Goal: Task Accomplishment & Management: Manage account settings

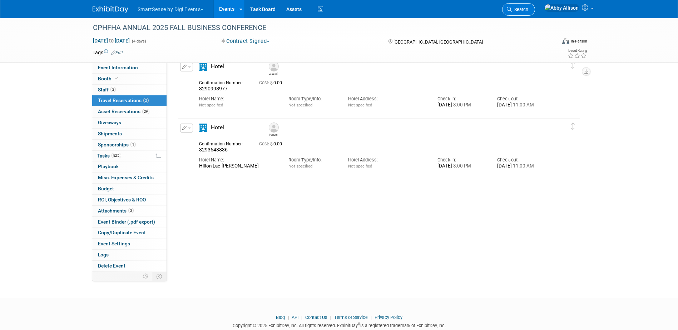
click at [528, 9] on span "Search" at bounding box center [520, 9] width 16 height 5
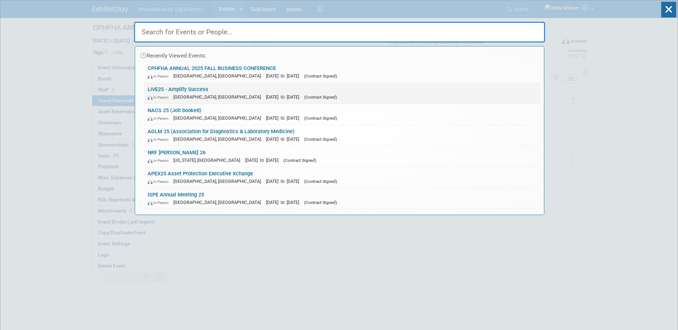
click at [167, 94] on div "In-Person Nashville, TN Oct 21, 2025 to Oct 24, 2025 (Contract Signed)" at bounding box center [342, 97] width 389 height 8
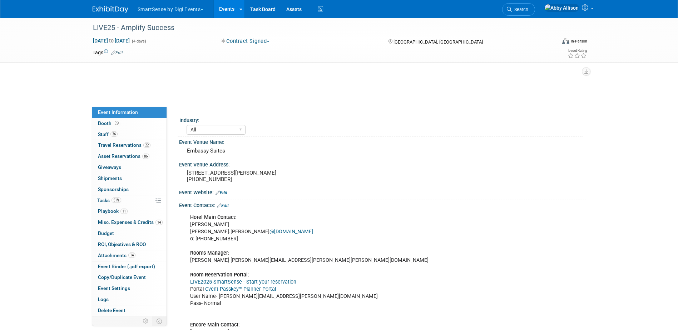
select select "All"
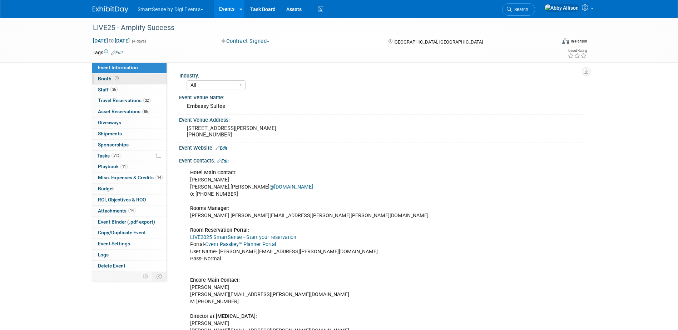
click at [100, 79] on span "Booth" at bounding box center [109, 79] width 22 height 6
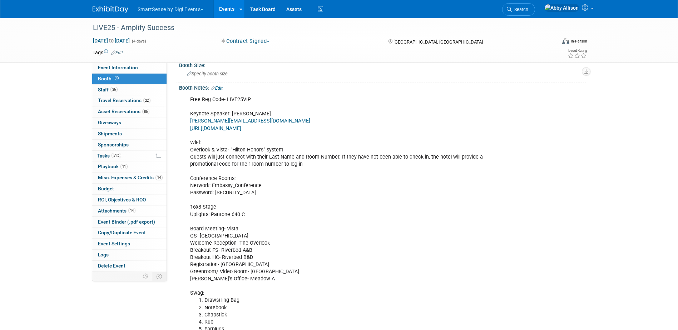
scroll to position [36, 0]
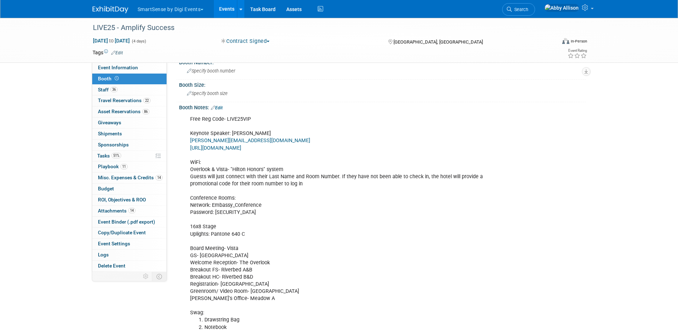
click at [220, 109] on link "Edit" at bounding box center [217, 107] width 12 height 5
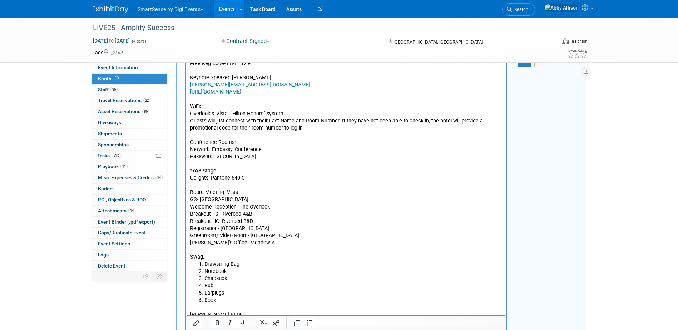
scroll to position [143, 0]
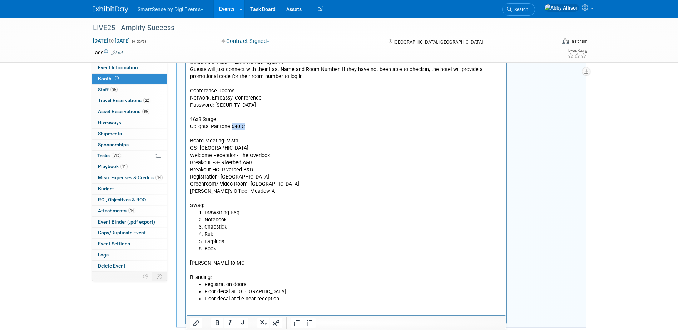
drag, startPoint x: 249, startPoint y: 127, endPoint x: 232, endPoint y: 127, distance: 17.2
click at [232, 127] on p "Free Reg Code- LIVE25VIP Keynote Speaker: Manley Feinberg Manley@VerticalLesson…" at bounding box center [346, 109] width 312 height 201
click at [209, 125] on p "Free Reg Code- LIVE25VIP Keynote Speaker: Manley Feinberg Manley@VerticalLesson…" at bounding box center [346, 109] width 312 height 201
click at [255, 126] on p "Free Reg Code- LIVE25VIP Keynote Speaker: Manley Feinberg Manley@VerticalLesson…" at bounding box center [346, 109] width 312 height 201
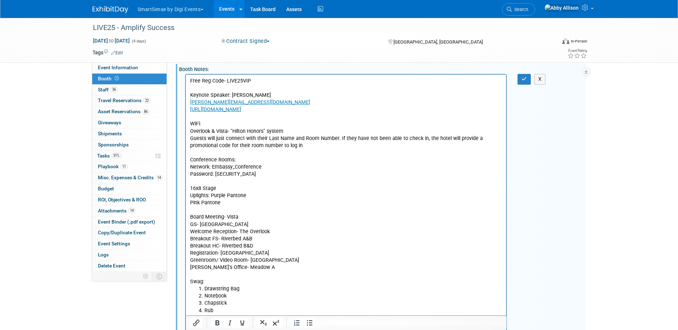
scroll to position [71, 0]
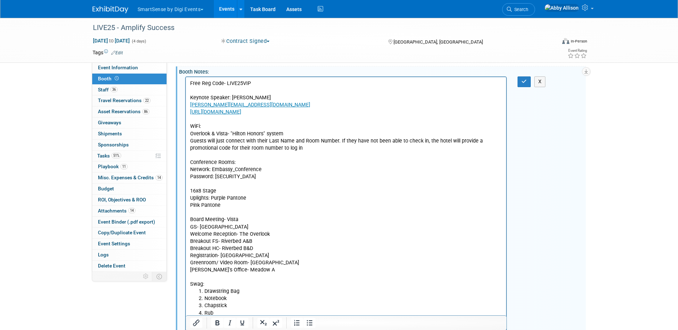
click at [189, 120] on body "Free Reg Code- LIVE25VIP Keynote Speaker: Manley Feinberg Manley@VerticalLesson…" at bounding box center [345, 230] width 313 height 301
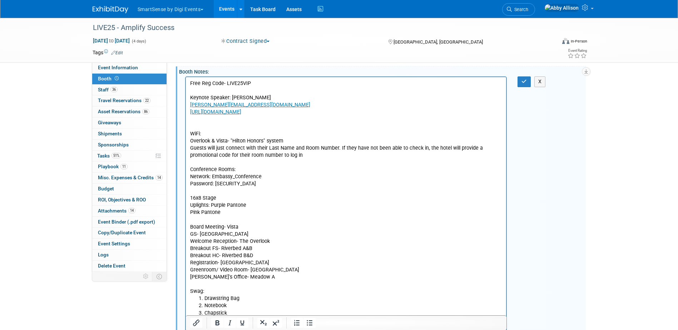
click at [192, 121] on p "Rich Text Area. Press ALT-0 for help." at bounding box center [346, 119] width 312 height 7
click at [193, 119] on p "ØNeed 2 XLR drops to the stage ØNeed HDMI cable from stage to projectors" at bounding box center [346, 119] width 312 height 7
drag, startPoint x: 206, startPoint y: 118, endPoint x: 189, endPoint y: 120, distance: 16.9
click at [190, 120] on p "ØNeed 2 XLR drops to the stage ØNeed HDMI cable from stage to projectors" at bounding box center [346, 119] width 312 height 7
drag, startPoint x: 245, startPoint y: 119, endPoint x: 262, endPoint y: 119, distance: 16.4
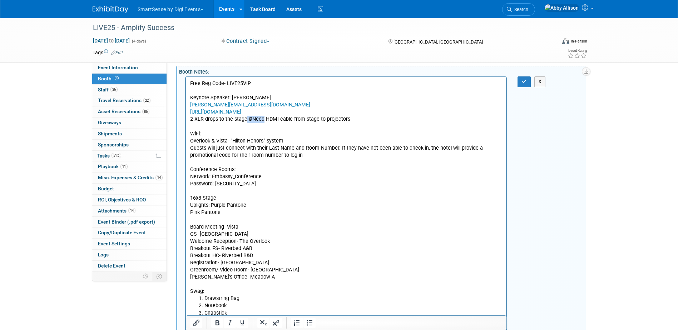
click at [262, 119] on p "2 XLR drops to the stage ØNeed HDMI cable from stage to projectors" at bounding box center [346, 119] width 312 height 7
click at [337, 119] on p "2 XLR drops to the stage & HDMI cable from stage to projectors" at bounding box center [346, 119] width 312 height 7
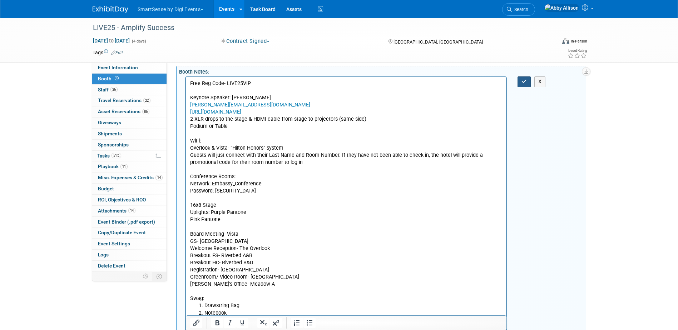
click at [523, 83] on icon "button" at bounding box center [523, 81] width 5 height 5
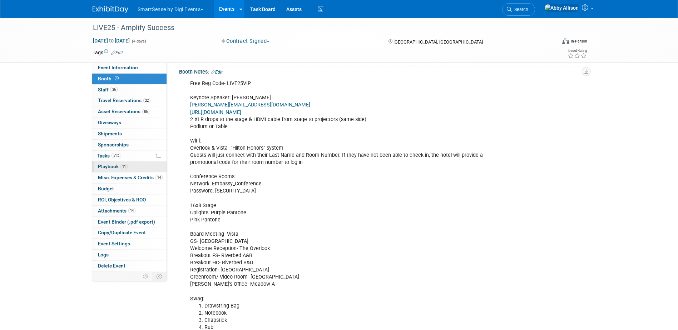
click at [106, 169] on span "Playbook 11" at bounding box center [113, 167] width 30 height 6
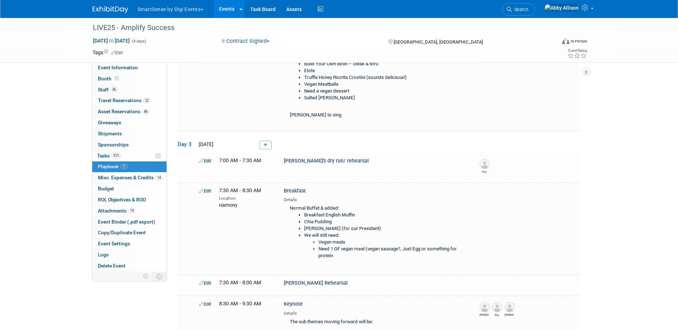
scroll to position [250, 0]
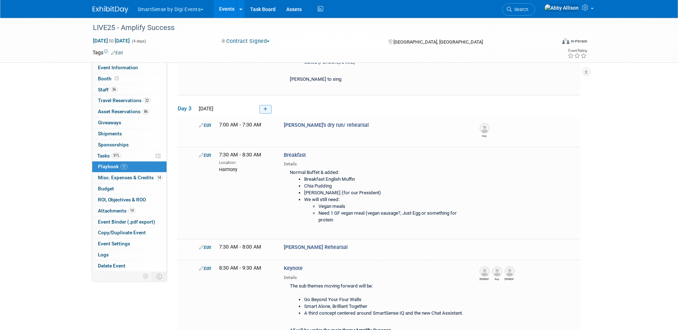
click at [267, 109] on icon at bounding box center [265, 109] width 4 height 4
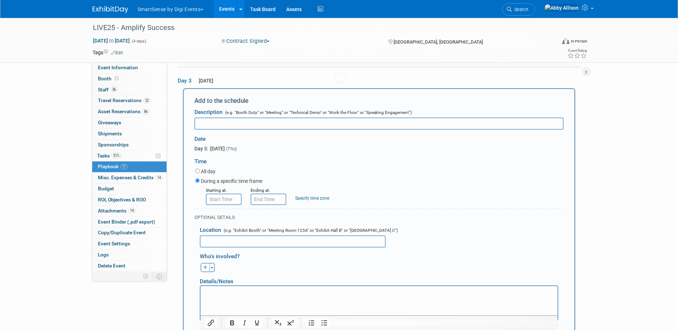
scroll to position [278, 0]
type input "[PERSON_NAME] dry run"
click at [218, 199] on input "8:00 AM" at bounding box center [224, 197] width 36 height 11
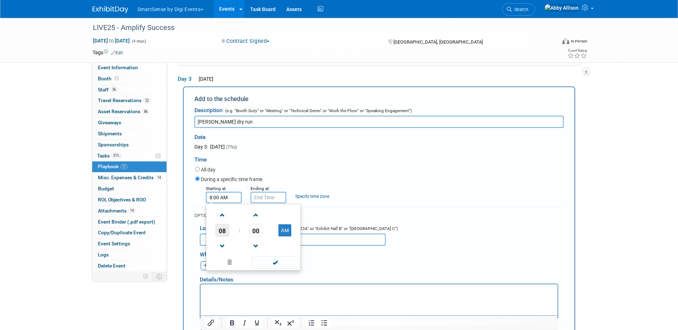
click at [224, 235] on span "08" at bounding box center [222, 230] width 14 height 13
click at [281, 233] on td "07" at bounding box center [287, 234] width 23 height 19
click at [258, 231] on span "00" at bounding box center [256, 230] width 14 height 13
click at [262, 235] on td "30" at bounding box center [264, 234] width 23 height 19
type input "7:30 AM"
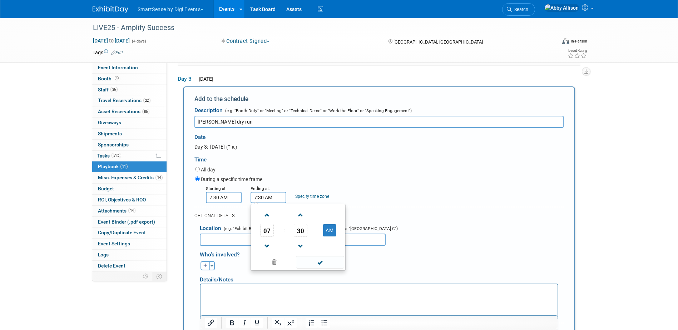
click at [259, 197] on input "7:30 AM" at bounding box center [268, 197] width 36 height 11
click at [263, 219] on span at bounding box center [267, 215] width 13 height 13
click at [302, 234] on span "30" at bounding box center [301, 230] width 14 height 13
click at [260, 216] on td "00" at bounding box center [263, 215] width 23 height 19
type input "8:00 AM"
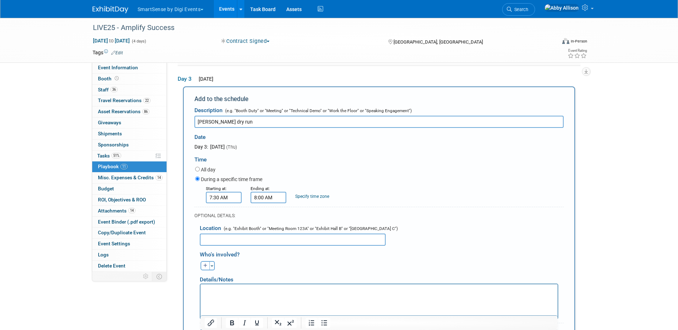
click at [223, 258] on div "Who's involved?" at bounding box center [382, 254] width 364 height 12
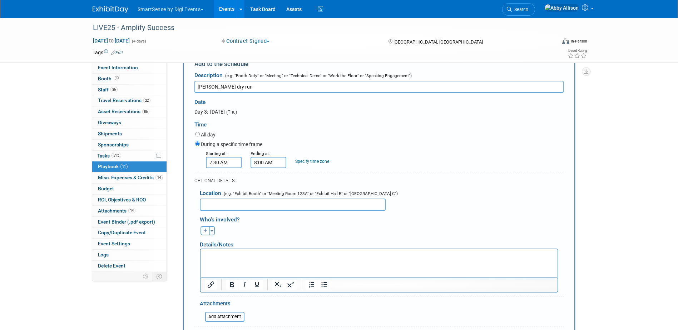
scroll to position [314, 0]
click at [219, 253] on p "Rich Text Area. Press ALT-0 for help." at bounding box center [378, 255] width 349 height 7
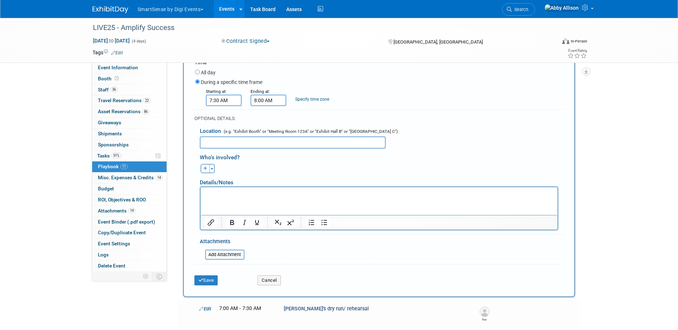
scroll to position [386, 0]
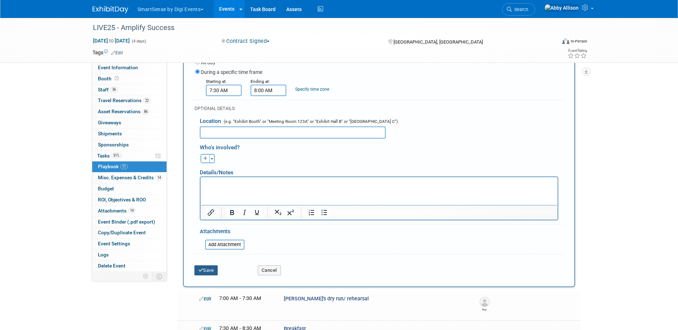
click at [212, 272] on button "Save" at bounding box center [206, 270] width 24 height 10
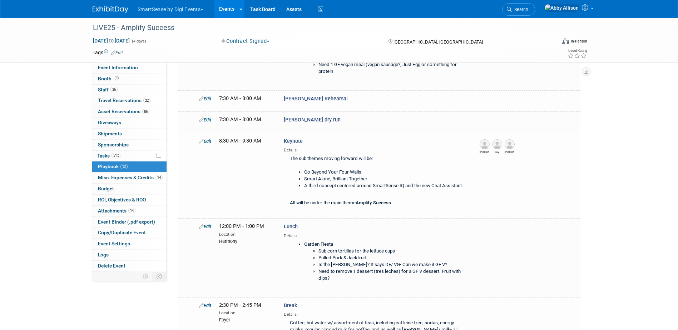
scroll to position [421, 0]
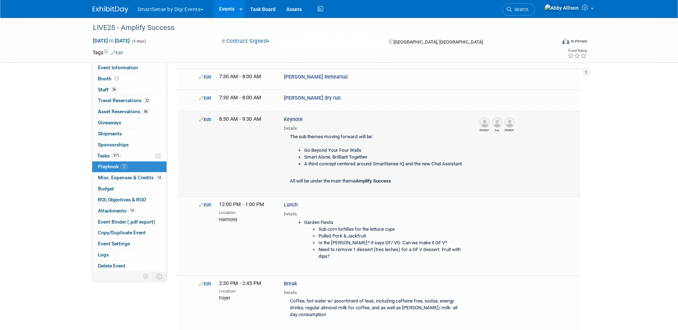
click at [211, 117] on link "Edit" at bounding box center [205, 119] width 12 height 5
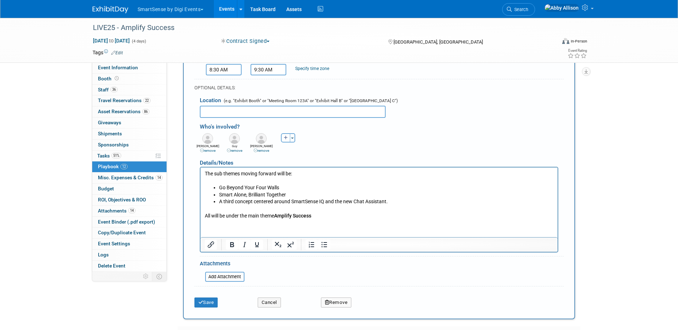
scroll to position [593, 0]
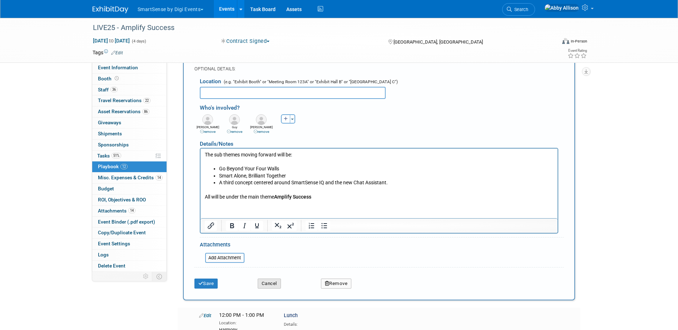
click at [278, 284] on button "Cancel" at bounding box center [269, 284] width 23 height 10
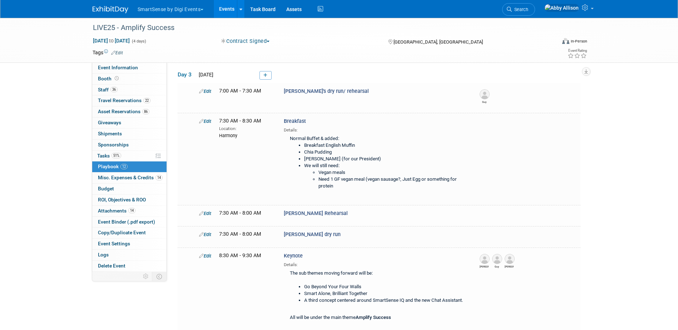
scroll to position [286, 0]
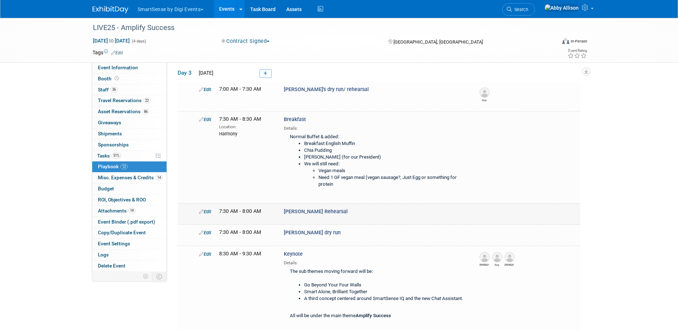
click at [207, 209] on link "Edit" at bounding box center [205, 211] width 12 height 5
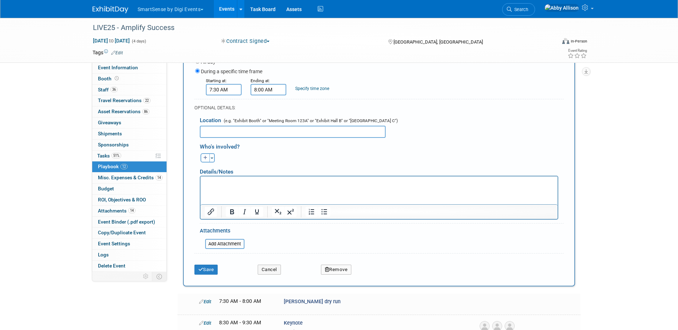
scroll to position [515, 0]
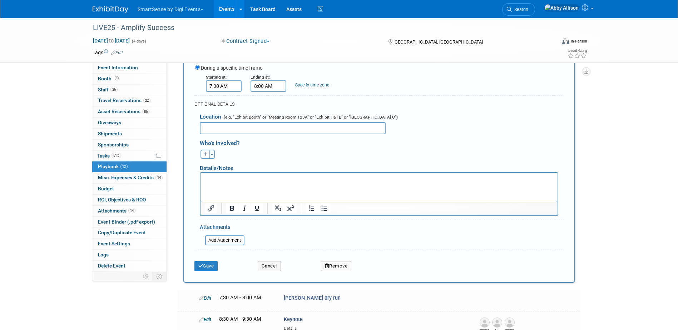
click at [326, 266] on icon "button" at bounding box center [327, 266] width 5 height 5
click at [370, 273] on icon at bounding box center [371, 272] width 4 height 4
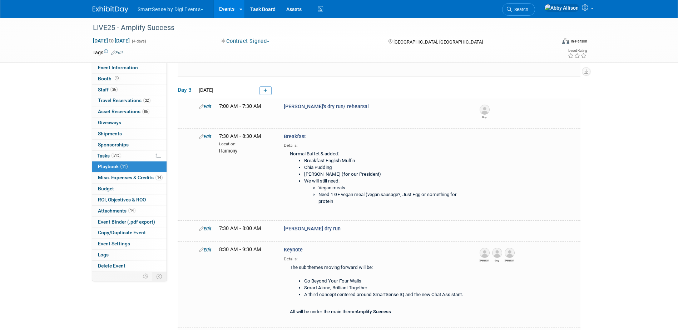
scroll to position [269, 0]
click at [262, 89] on link at bounding box center [265, 90] width 12 height 9
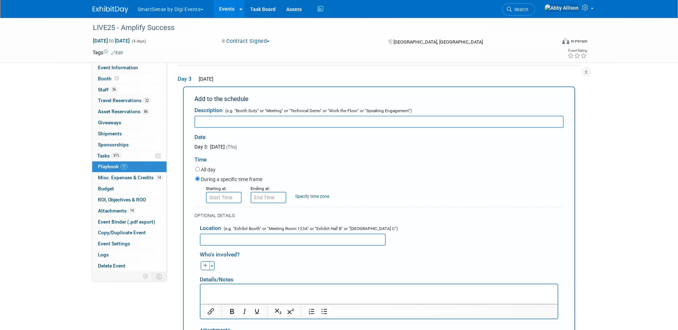
scroll to position [0, 0]
click at [205, 114] on div "Description (e.g. "Booth Duty" or "Meeting" or "Technical Demo" or "Work the Fl…" at bounding box center [378, 108] width 369 height 11
click at [206, 119] on input "text" at bounding box center [378, 122] width 369 height 12
paste input "looping video, anthem, to [PERSON_NAME]’s music"
type input "looping video, anthem, to [PERSON_NAME]’s music"
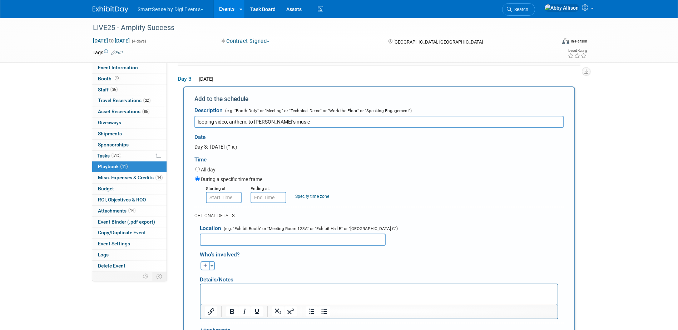
type input "8:00 AM"
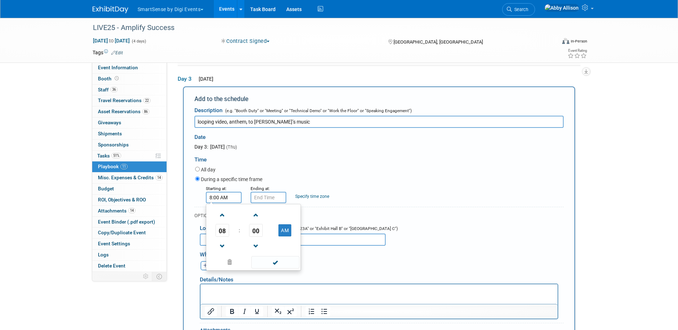
click at [222, 197] on input "8:00 AM" at bounding box center [224, 197] width 36 height 11
click at [262, 200] on input "8:00 AM" at bounding box center [268, 197] width 36 height 11
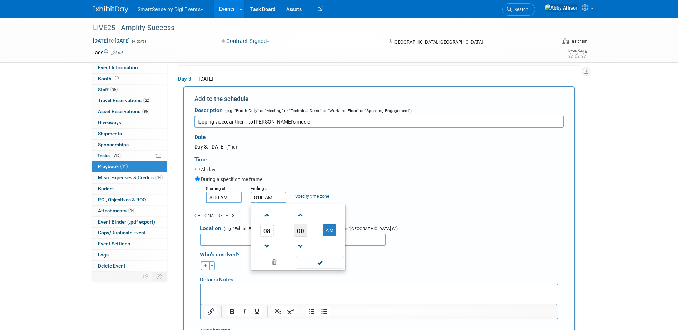
click at [298, 234] on span "00" at bounding box center [301, 230] width 14 height 13
click at [309, 234] on td "30" at bounding box center [309, 234] width 23 height 19
type input "8:30 AM"
click at [317, 264] on span at bounding box center [320, 262] width 48 height 13
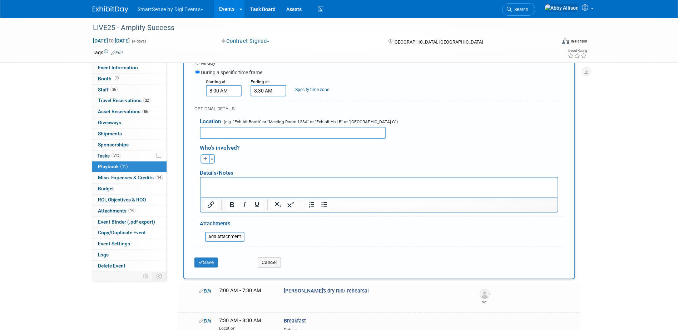
scroll to position [386, 0]
click at [206, 264] on button "Save" at bounding box center [206, 262] width 24 height 10
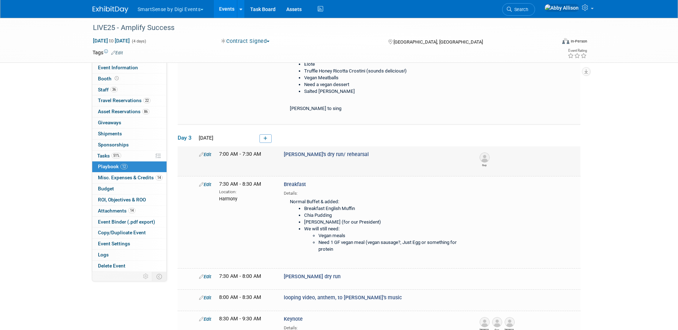
scroll to position [206, 0]
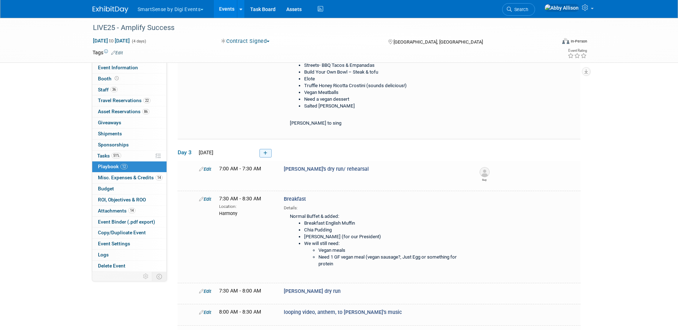
click at [264, 151] on icon at bounding box center [265, 153] width 4 height 4
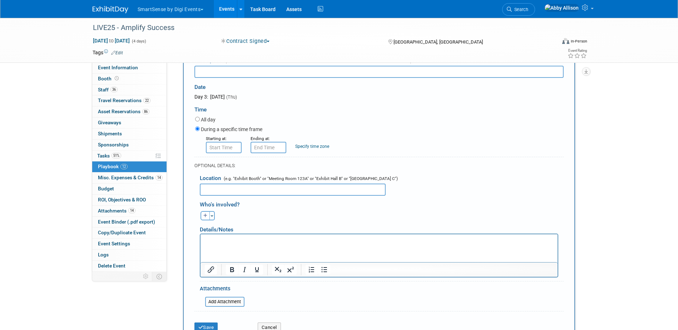
scroll to position [314, 0]
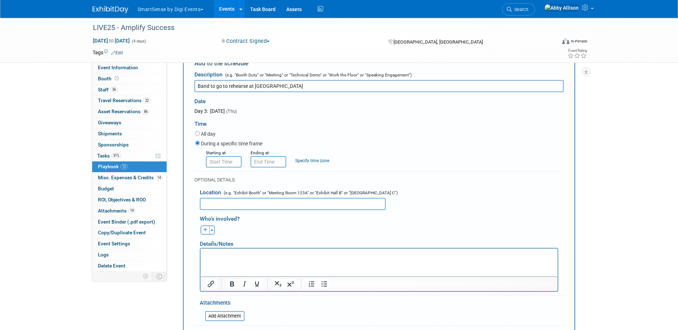
type input "Band to go to rehearse at [GEOGRAPHIC_DATA]"
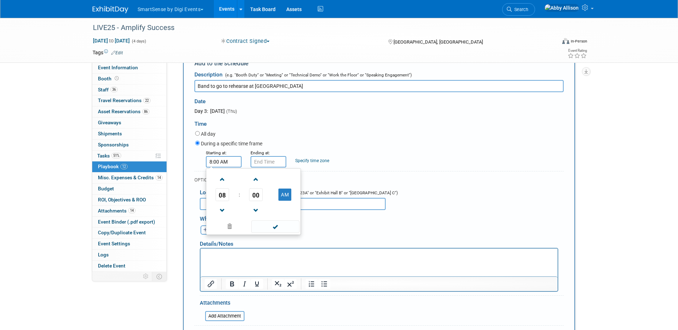
click at [213, 161] on input "8:00 AM" at bounding box center [224, 161] width 36 height 11
click at [223, 195] on span "08" at bounding box center [222, 194] width 14 height 13
click at [248, 203] on td "05" at bounding box center [241, 198] width 23 height 19
click at [288, 196] on button "AM" at bounding box center [284, 195] width 13 height 12
type input "5:00 PM"
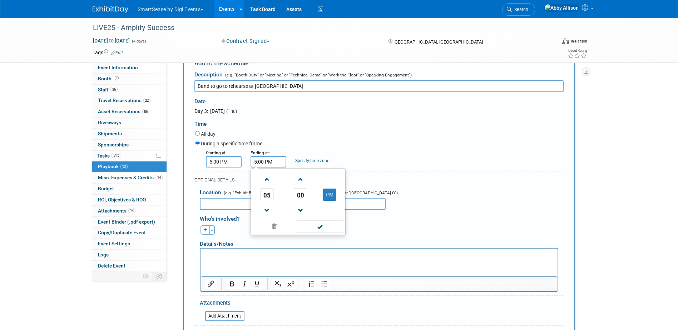
click at [274, 162] on input "5:00 PM" at bounding box center [268, 161] width 36 height 11
click at [267, 175] on span at bounding box center [267, 179] width 13 height 13
type input "6:00 PM"
drag, startPoint x: 308, startPoint y: 224, endPoint x: 303, endPoint y: 220, distance: 5.9
click at [308, 224] on span at bounding box center [320, 226] width 48 height 13
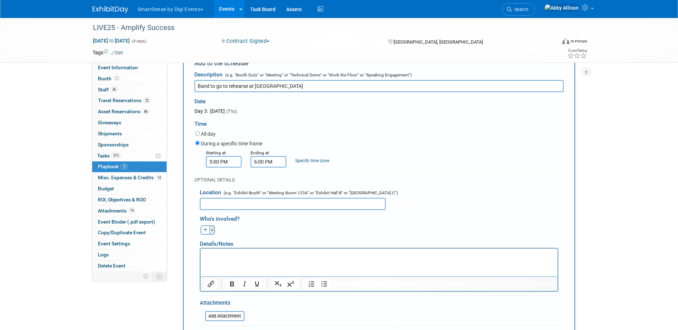
click at [213, 232] on button "Toggle Dropdown" at bounding box center [211, 229] width 5 height 9
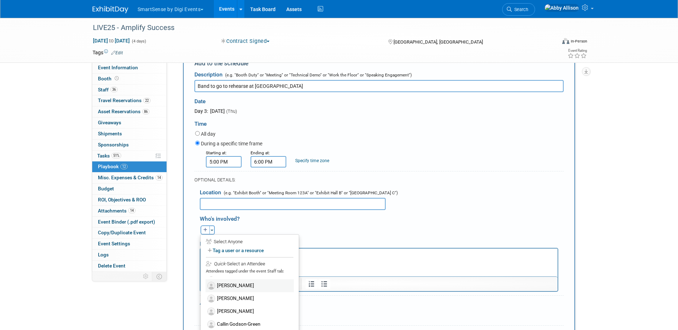
click at [249, 284] on label "[PERSON_NAME]" at bounding box center [249, 285] width 88 height 13
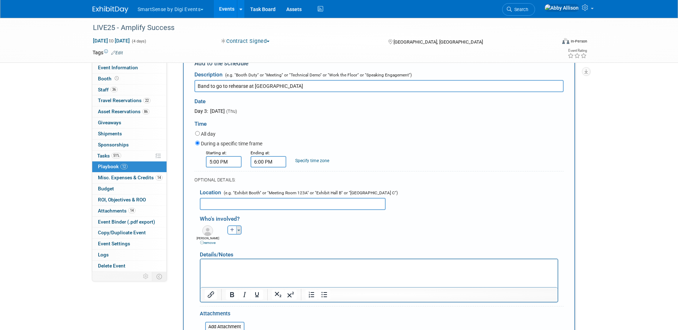
click at [239, 230] on span "button" at bounding box center [238, 230] width 3 height 1
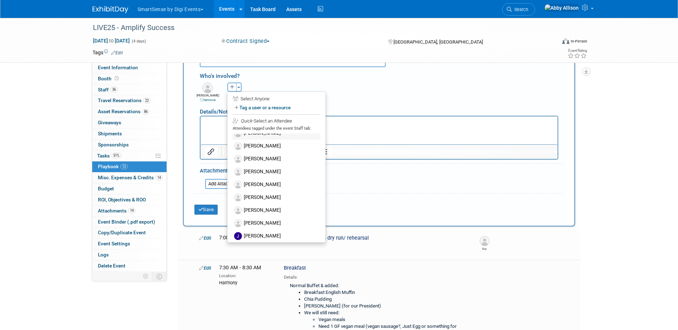
scroll to position [214, 0]
click at [264, 223] on label "[PERSON_NAME]" at bounding box center [276, 221] width 88 height 13
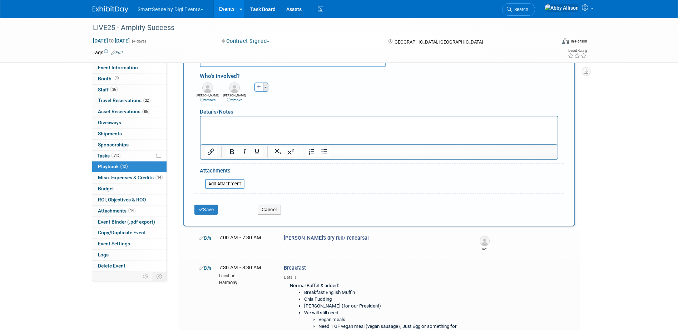
click at [267, 91] on button "Toggle Dropdown" at bounding box center [265, 87] width 5 height 9
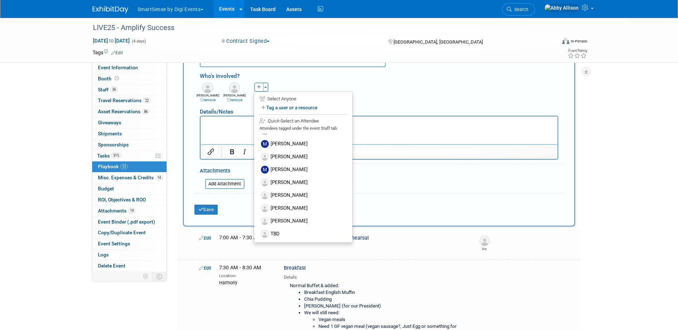
scroll to position [357, 0]
click at [293, 207] on label "[PERSON_NAME]" at bounding box center [303, 207] width 88 height 13
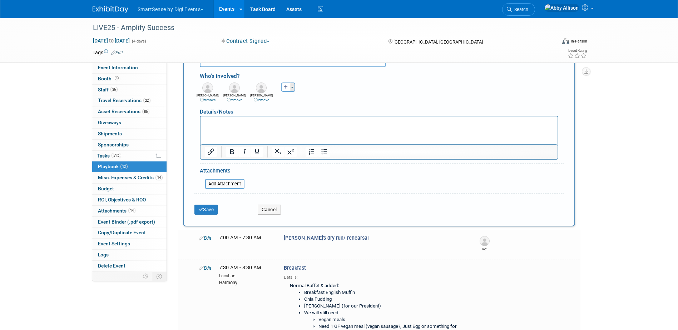
click at [294, 87] on button "Toggle Dropdown" at bounding box center [292, 87] width 5 height 9
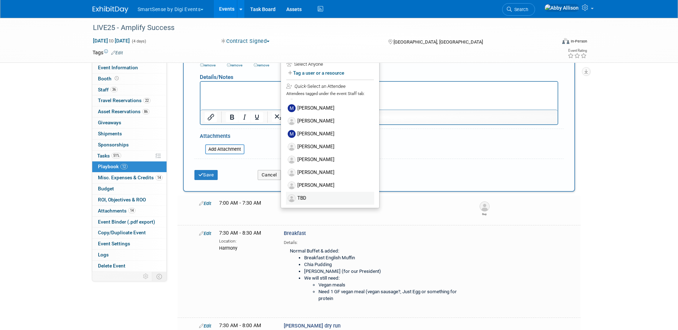
scroll to position [493, 0]
click at [321, 182] on label "[PERSON_NAME]" at bounding box center [330, 184] width 88 height 13
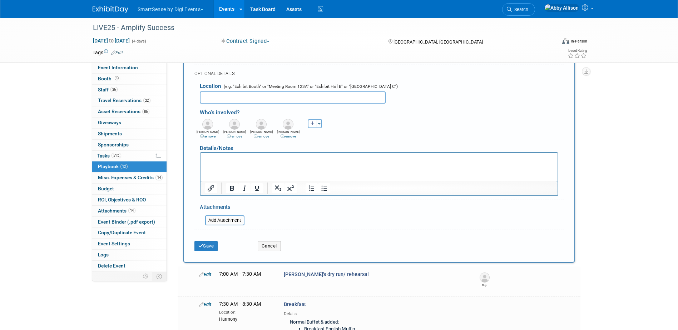
scroll to position [386, 0]
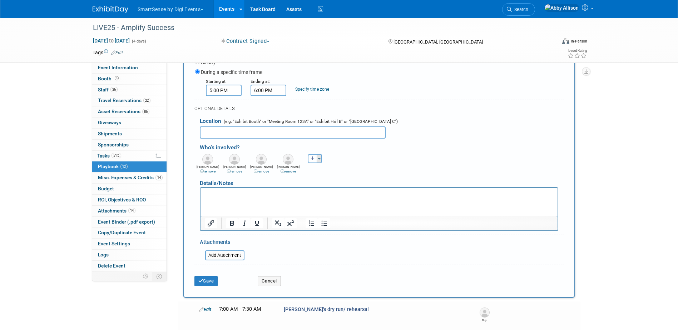
click at [321, 161] on button "Toggle Dropdown" at bounding box center [319, 158] width 5 height 9
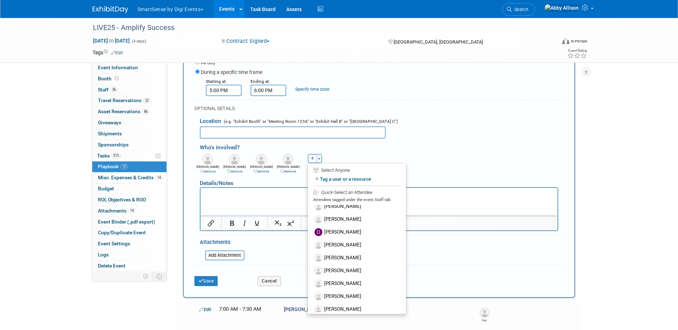
scroll to position [143, 0]
click at [343, 224] on label "[PERSON_NAME]" at bounding box center [357, 223] width 88 height 13
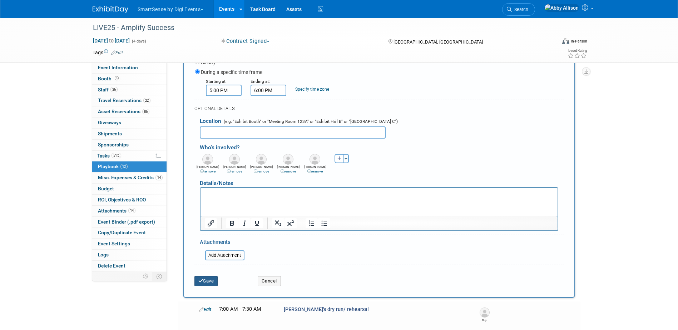
click at [200, 281] on icon "submit" at bounding box center [200, 281] width 5 height 5
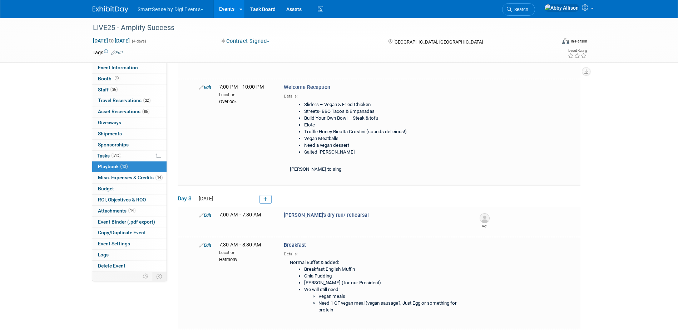
scroll to position [131, 0]
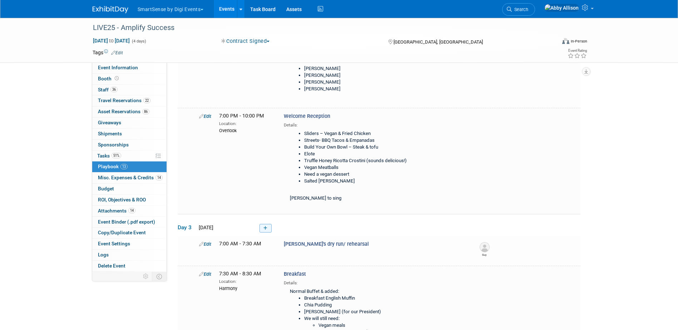
click at [267, 226] on icon at bounding box center [265, 228] width 4 height 4
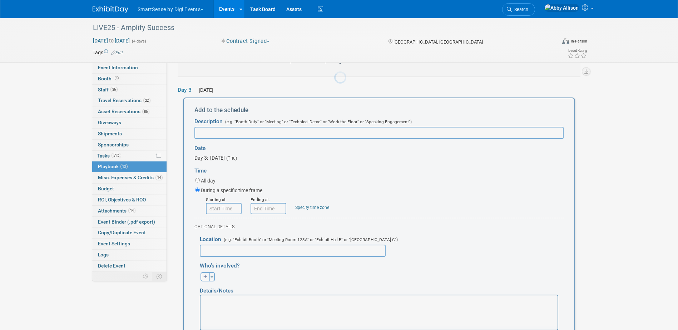
scroll to position [278, 0]
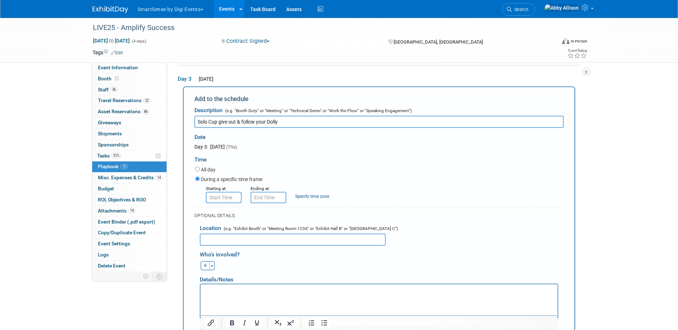
type input "Solo Cup give out & follow your Dolly"
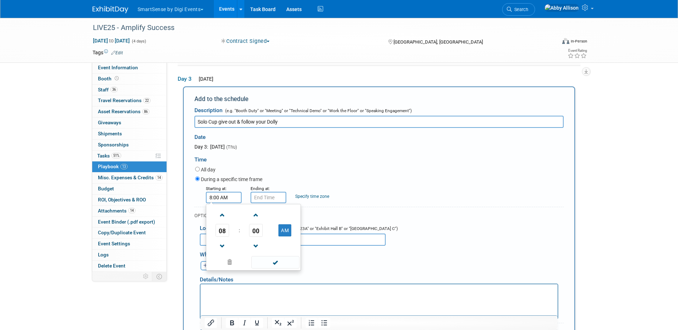
click at [226, 198] on input "8:00 AM" at bounding box center [224, 197] width 36 height 11
click at [221, 233] on span "08" at bounding box center [222, 230] width 14 height 13
click at [239, 235] on td "05" at bounding box center [241, 234] width 23 height 19
click at [251, 231] on span "00" at bounding box center [256, 230] width 14 height 13
click at [247, 252] on td "45" at bounding box center [241, 253] width 23 height 19
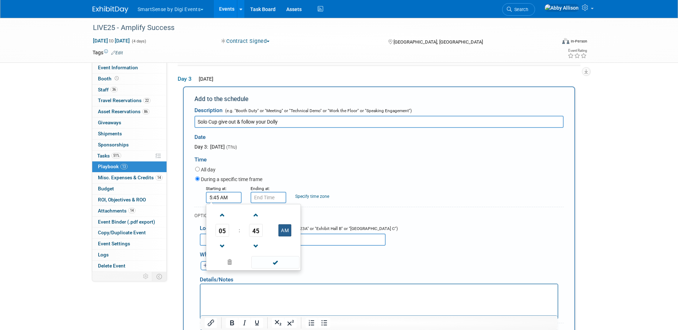
click at [285, 228] on button "AM" at bounding box center [284, 230] width 13 height 12
type input "5:45 PM"
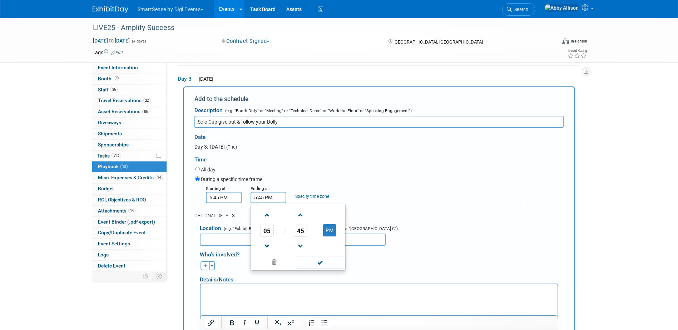
click at [270, 201] on input "5:45 PM" at bounding box center [268, 197] width 36 height 11
click at [268, 233] on span "05" at bounding box center [267, 230] width 14 height 13
click at [307, 239] on td "06" at bounding box center [309, 234] width 23 height 19
click at [300, 228] on span "45" at bounding box center [301, 230] width 14 height 13
click at [330, 215] on td "15" at bounding box center [332, 215] width 23 height 19
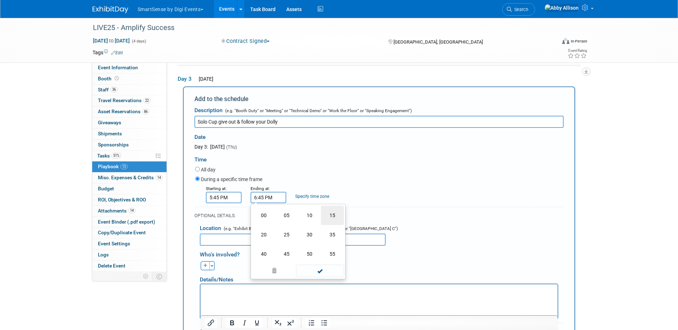
type input "6:15 PM"
click at [330, 265] on span at bounding box center [320, 262] width 48 height 13
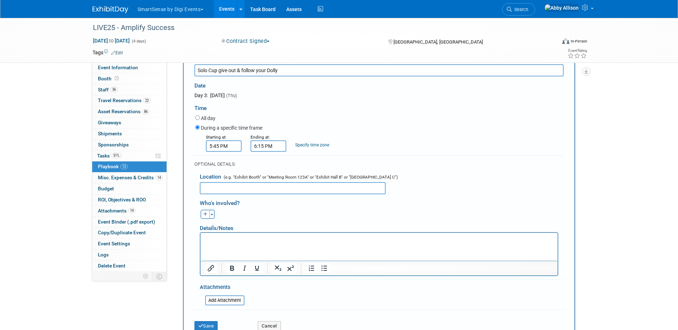
scroll to position [350, 0]
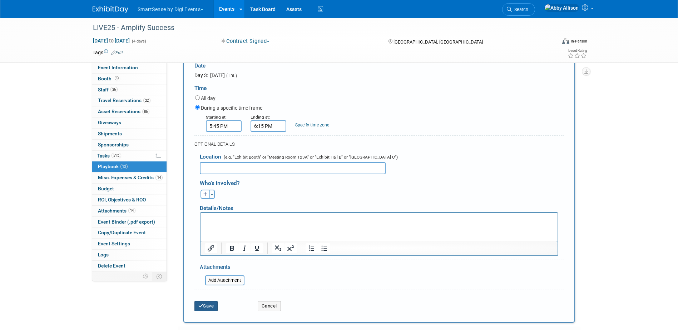
click at [203, 307] on button "Save" at bounding box center [206, 306] width 24 height 10
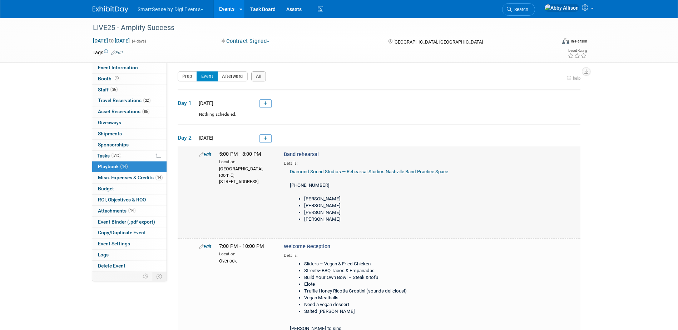
scroll to position [0, 0]
click at [265, 138] on icon at bounding box center [265, 139] width 4 height 4
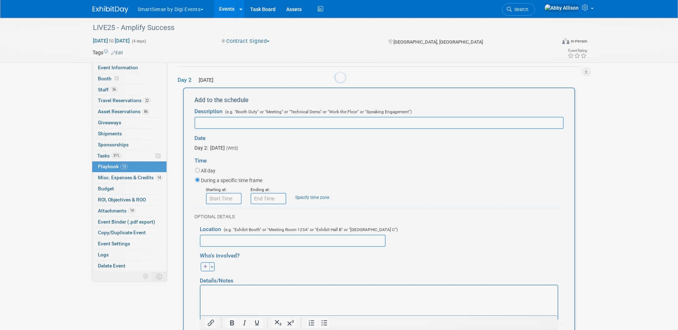
scroll to position [59, 0]
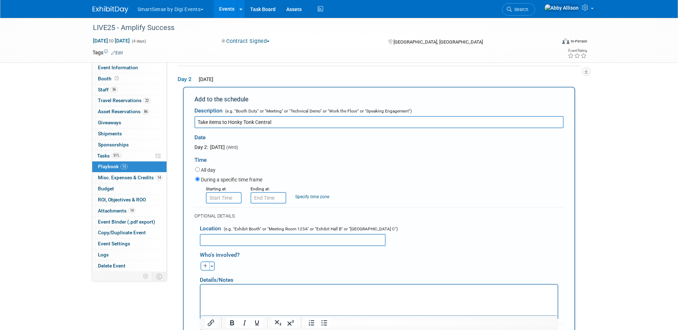
type input "Take items to Honky Tonk Central"
click at [221, 197] on input "8:00 AM" at bounding box center [224, 197] width 36 height 11
click at [225, 229] on span "08" at bounding box center [222, 230] width 14 height 13
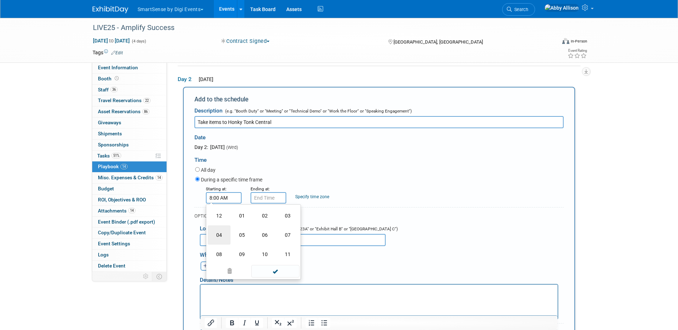
click at [220, 242] on td "04" at bounding box center [219, 234] width 23 height 19
click at [255, 233] on span "00" at bounding box center [256, 230] width 14 height 13
click at [229, 198] on input "4:00 AM" at bounding box center [224, 197] width 36 height 11
drag, startPoint x: 263, startPoint y: 272, endPoint x: 262, endPoint y: 268, distance: 4.0
click at [263, 272] on span at bounding box center [275, 271] width 48 height 13
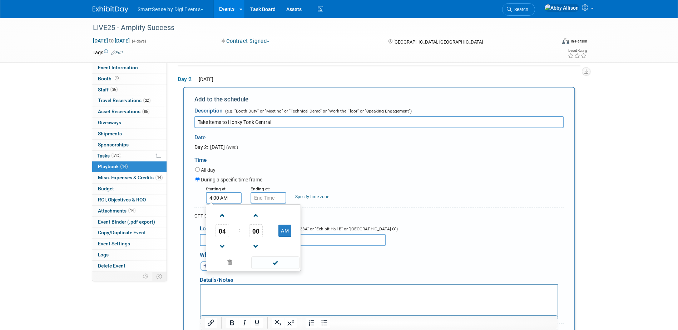
drag, startPoint x: 224, startPoint y: 196, endPoint x: 229, endPoint y: 197, distance: 4.3
click at [224, 197] on input "4:00 AM" at bounding box center [224, 197] width 36 height 11
click at [283, 229] on button "AM" at bounding box center [284, 231] width 13 height 12
type input "4:00 PM"
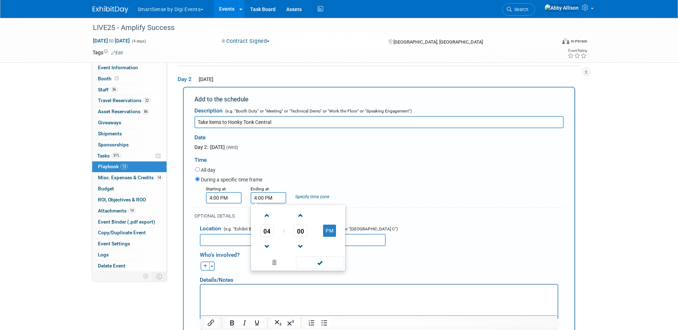
click at [259, 197] on input "4:00 PM" at bounding box center [268, 197] width 36 height 11
click at [266, 235] on span "04" at bounding box center [267, 230] width 14 height 13
drag, startPoint x: 278, startPoint y: 236, endPoint x: 271, endPoint y: 236, distance: 6.8
click at [271, 236] on tr "04 05 06 07" at bounding box center [297, 234] width 91 height 19
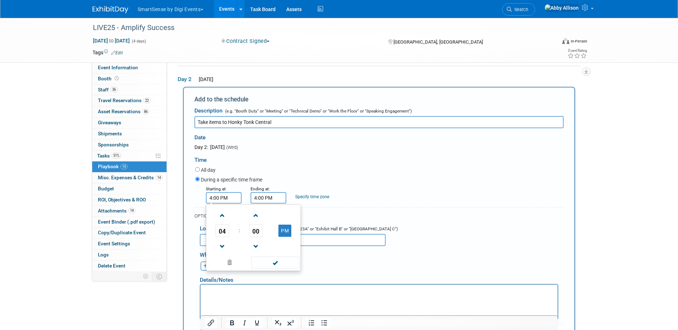
click at [218, 198] on input "4:00 PM" at bounding box center [224, 197] width 36 height 11
click at [222, 219] on span at bounding box center [222, 215] width 13 height 13
click at [222, 242] on span at bounding box center [222, 246] width 13 height 13
type input "3:00 PM"
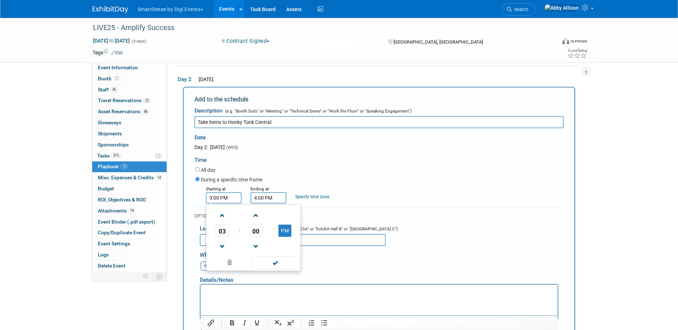
click at [262, 198] on input "4:00 PM" at bounding box center [268, 197] width 36 height 11
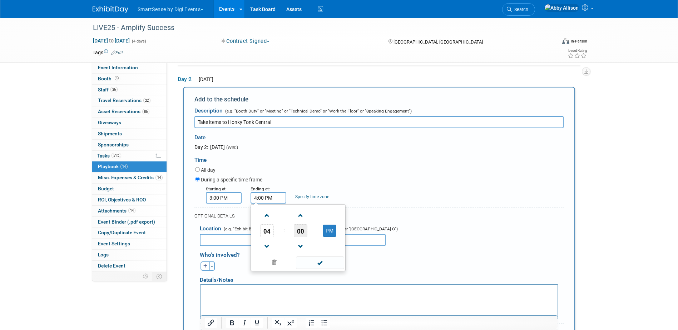
click at [297, 229] on span "00" at bounding box center [301, 230] width 14 height 13
click at [313, 235] on td "30" at bounding box center [309, 234] width 23 height 19
type input "4:30 PM"
click at [308, 263] on span at bounding box center [320, 263] width 48 height 13
click at [223, 294] on html at bounding box center [378, 289] width 357 height 10
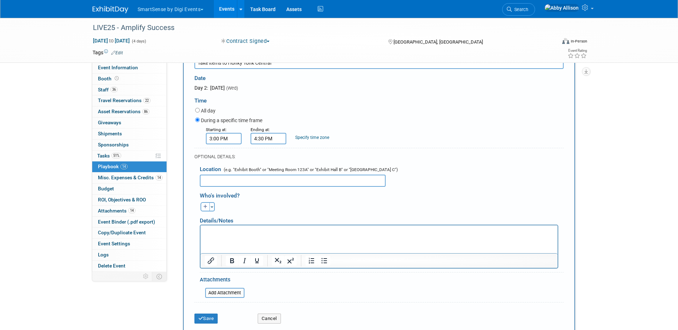
scroll to position [130, 0]
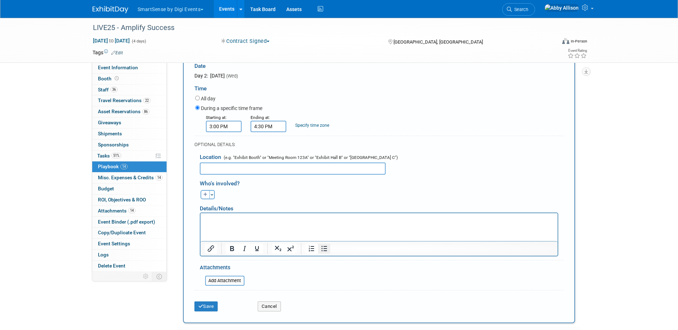
click at [323, 249] on icon "Bullet list" at bounding box center [324, 248] width 9 height 9
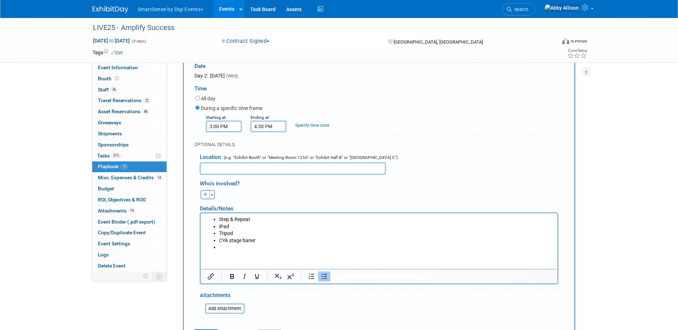
click at [250, 239] on li "CYA stage baner" at bounding box center [386, 240] width 334 height 7
click at [242, 245] on li "Rich Text Area. Press ALT-0 for help." at bounding box center [386, 247] width 334 height 7
click at [213, 197] on button "Toggle Dropdown" at bounding box center [211, 194] width 5 height 9
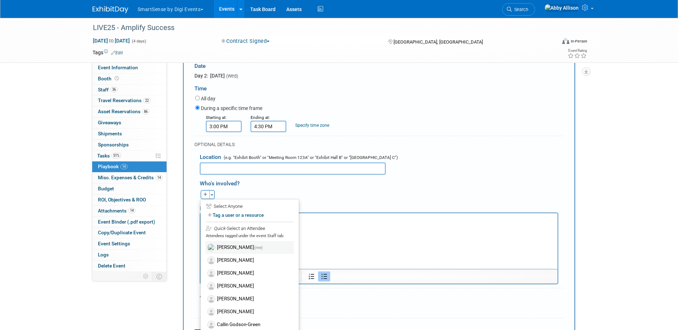
click at [225, 243] on label "Abby Allison (me)" at bounding box center [249, 247] width 88 height 13
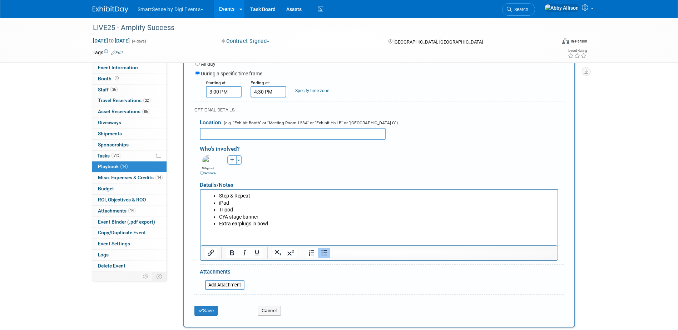
scroll to position [166, 0]
click at [213, 311] on button "Save" at bounding box center [206, 310] width 24 height 10
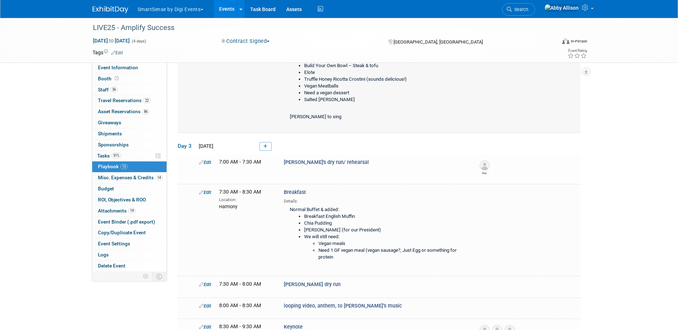
scroll to position [286, 0]
click at [267, 145] on icon at bounding box center [265, 145] width 4 height 4
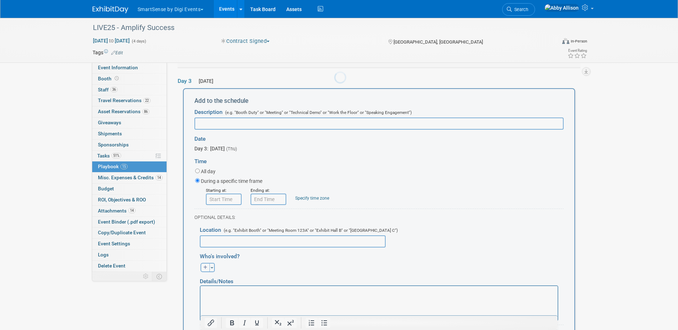
scroll to position [350, 0]
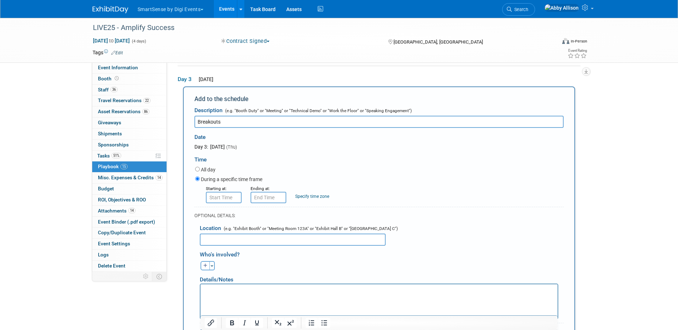
type input "Breakouts"
click at [223, 195] on input "8:00 AM" at bounding box center [224, 197] width 36 height 11
click at [223, 227] on span "08" at bounding box center [222, 230] width 14 height 13
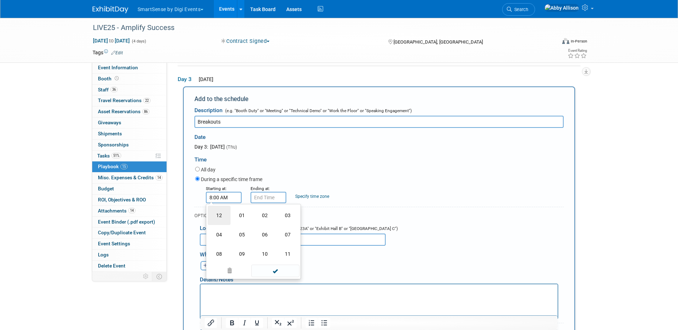
click at [218, 214] on td "12" at bounding box center [219, 215] width 23 height 19
click at [259, 231] on span "00" at bounding box center [256, 230] width 14 height 13
click at [264, 237] on td "30" at bounding box center [264, 234] width 23 height 19
click at [284, 231] on button "AM" at bounding box center [284, 230] width 13 height 12
type input "12:30 PM"
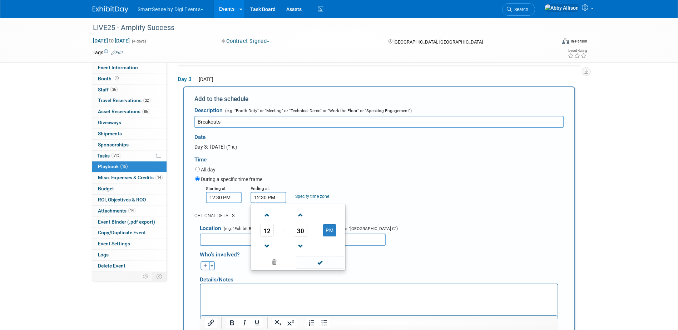
click at [268, 197] on input "12:30 PM" at bounding box center [268, 197] width 36 height 11
click at [269, 232] on span "12" at bounding box center [267, 230] width 14 height 13
click at [284, 235] on td "05" at bounding box center [286, 234] width 23 height 19
click at [304, 228] on span "30" at bounding box center [301, 230] width 14 height 13
click at [264, 217] on td "00" at bounding box center [263, 215] width 23 height 19
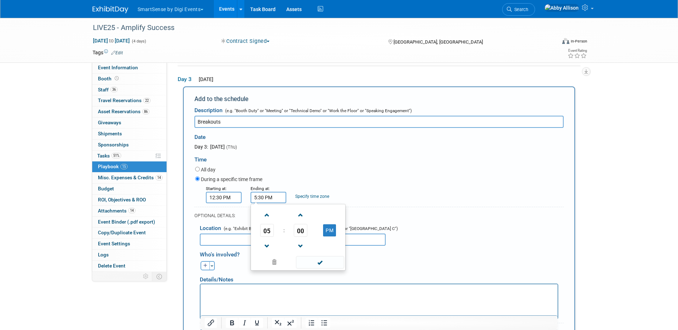
type input "5:00 PM"
click at [324, 260] on span at bounding box center [320, 262] width 48 height 13
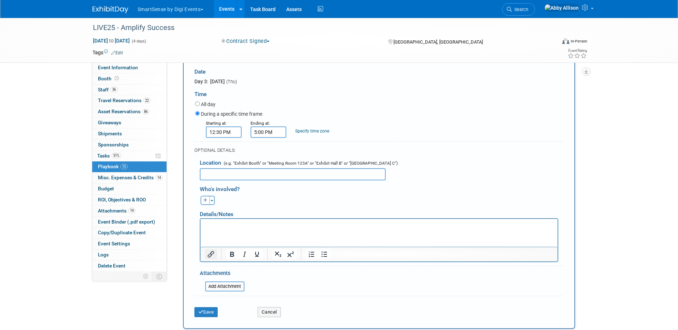
scroll to position [422, 0]
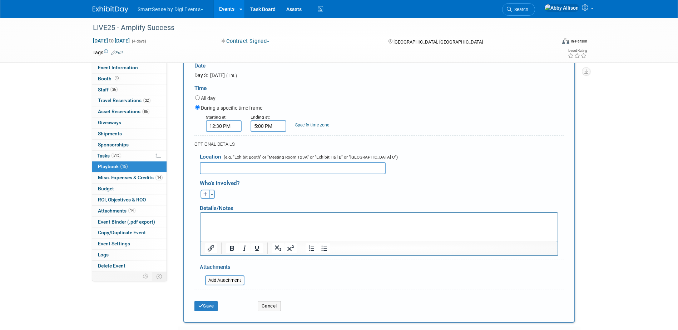
click at [231, 223] on html at bounding box center [378, 218] width 357 height 10
click at [321, 248] on icon "Bullet list" at bounding box center [324, 248] width 9 height 9
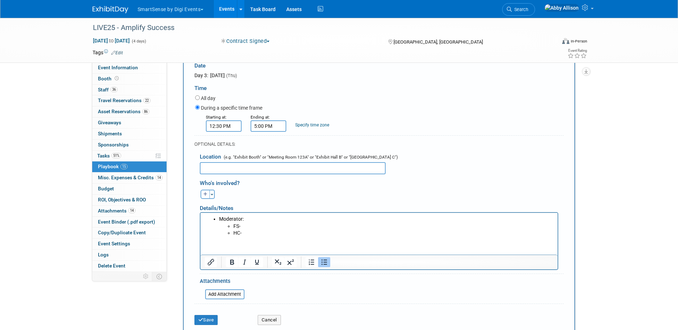
click at [270, 217] on li "Moderator: FS- HC-" at bounding box center [386, 226] width 334 height 21
click at [259, 218] on li "Moderator: FS- HC-" at bounding box center [386, 226] width 334 height 21
click at [246, 219] on li "Moderator: FS- HC-" at bounding box center [386, 226] width 334 height 21
click at [243, 219] on li "Moderator: FS- HC-" at bounding box center [386, 226] width 334 height 21
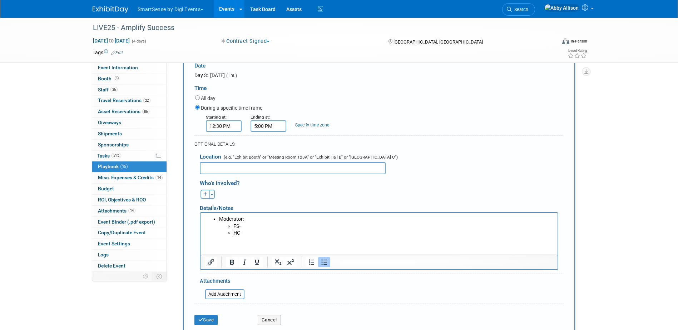
click at [258, 223] on li "FS-" at bounding box center [393, 226] width 320 height 7
click at [246, 219] on li "Moderator: FS- HC-" at bounding box center [386, 226] width 334 height 21
click at [247, 233] on li "HC-" at bounding box center [393, 233] width 320 height 7
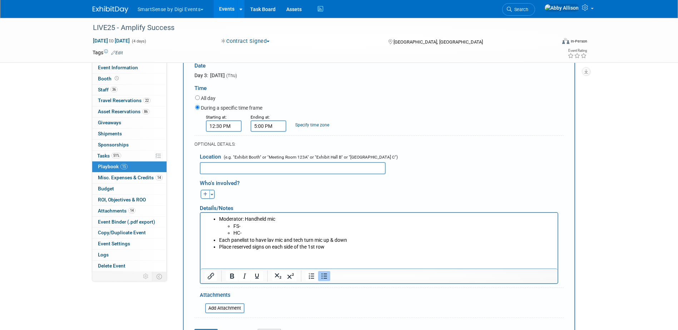
click at [284, 246] on li "Place reserved signs on each side of the 1st row" at bounding box center [386, 247] width 334 height 7
click at [348, 249] on li "Place reserved signs on each table on side of the 1st row" at bounding box center [386, 247] width 334 height 7
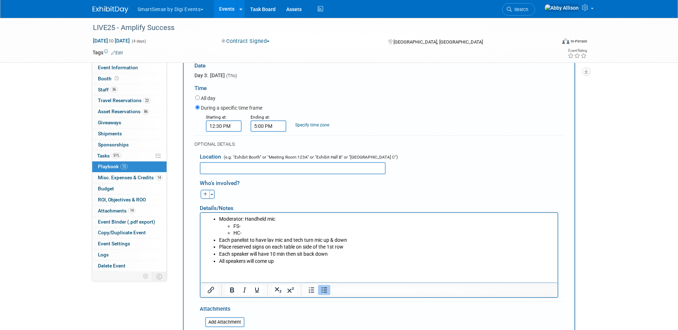
click at [249, 226] on li "FS-" at bounding box center [393, 226] width 320 height 7
drag, startPoint x: 300, startPoint y: 225, endPoint x: 241, endPoint y: 228, distance: 59.0
click at [241, 228] on li "FS- (see agenda spreadsheet)" at bounding box center [393, 226] width 320 height 7
copy li "(see agenda spreadsheet)"
click at [243, 234] on li "HC-" at bounding box center [393, 233] width 320 height 7
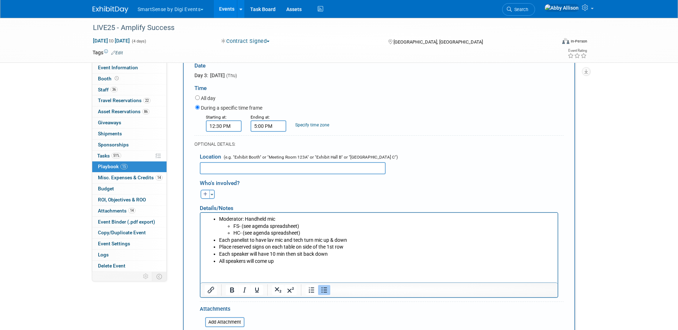
click at [280, 262] on li "All speakers will come up" at bounding box center [386, 261] width 334 height 7
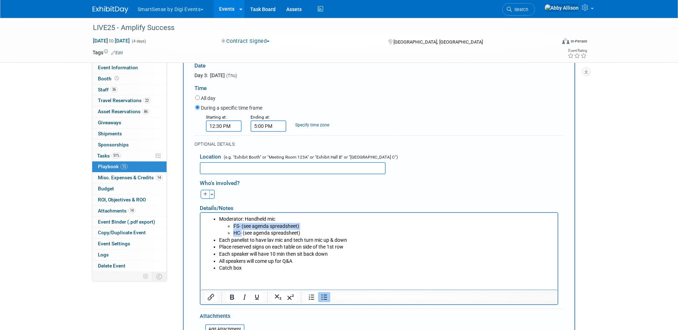
drag, startPoint x: 240, startPoint y: 235, endPoint x: 230, endPoint y: 227, distance: 12.5
click at [230, 227] on ul "FS- (see agenda spreadsheet) HC- (see agenda spreadsheet)" at bounding box center [386, 230] width 334 height 14
copy ul "FS- (see agenda spreadsheet) HC-"
click at [246, 269] on li "Catch box" at bounding box center [386, 268] width 334 height 7
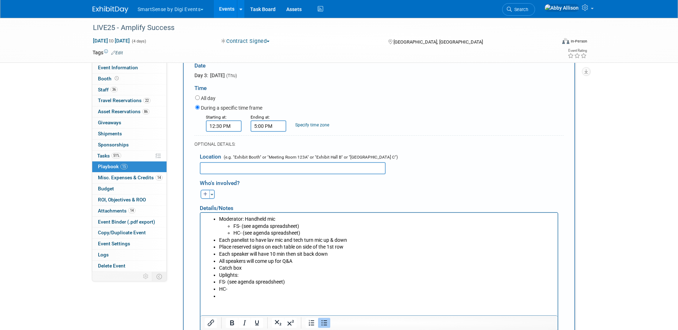
click at [286, 282] on li "FS- (see agenda spreadsheet)" at bounding box center [386, 282] width 334 height 7
drag, startPoint x: 286, startPoint y: 282, endPoint x: 227, endPoint y: 283, distance: 59.0
click at [227, 283] on li "FS- (see agenda spreadsheet)" at bounding box center [386, 282] width 334 height 7
click at [222, 296] on li "Rich Text Area. Press ALT-0 for help." at bounding box center [386, 296] width 334 height 7
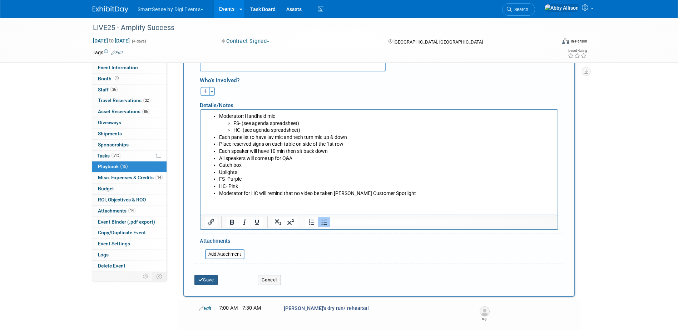
scroll to position [529, 0]
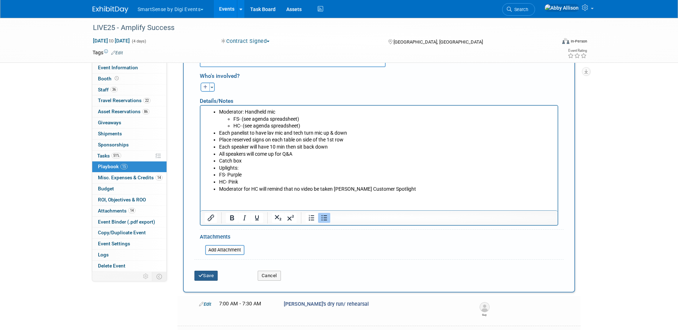
click at [202, 275] on icon "submit" at bounding box center [200, 275] width 5 height 5
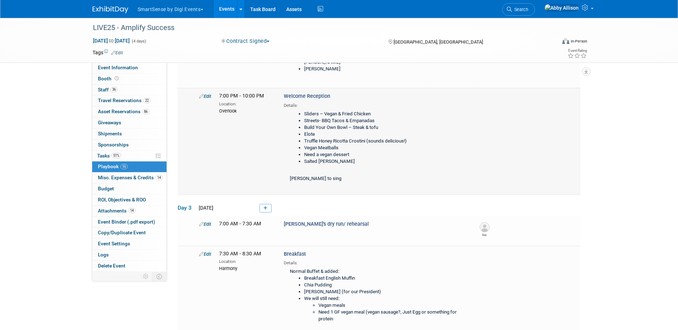
scroll to position [220, 0]
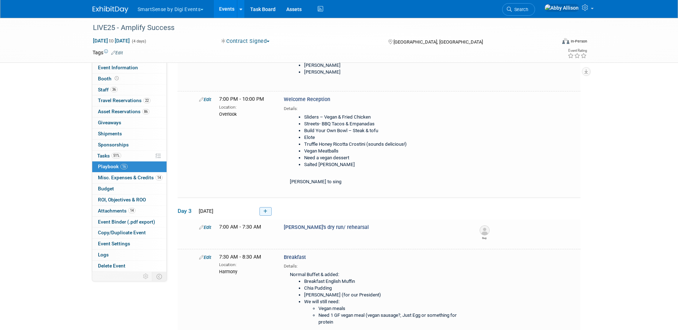
click at [266, 212] on icon at bounding box center [265, 211] width 4 height 4
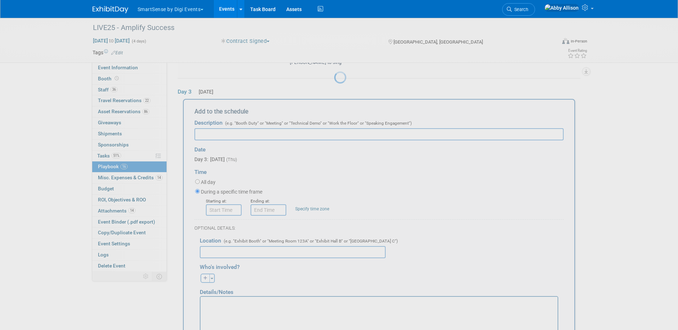
scroll to position [350, 0]
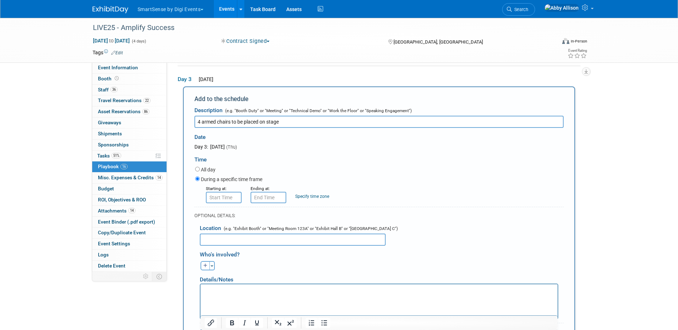
type input "4 armed chairs to be placed on stage"
click at [220, 199] on input "8:00 AM" at bounding box center [224, 197] width 36 height 11
click at [223, 231] on span "08" at bounding box center [222, 230] width 14 height 13
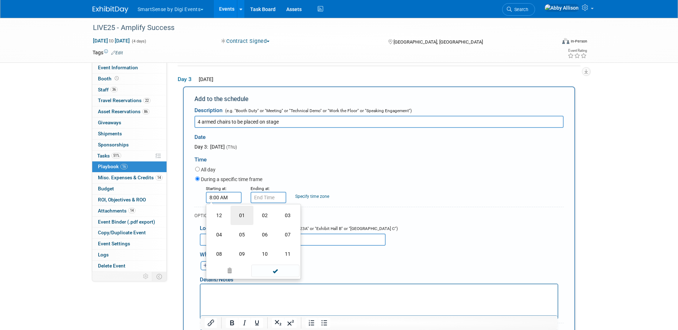
click at [238, 218] on td "01" at bounding box center [241, 215] width 23 height 19
click at [288, 233] on button "AM" at bounding box center [284, 230] width 13 height 12
type input "1:00 PM"
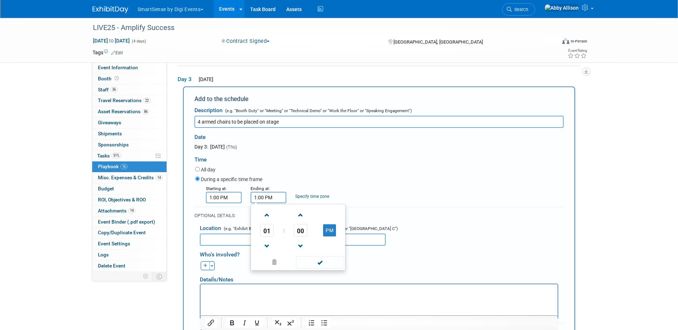
click at [265, 199] on input "1:00 PM" at bounding box center [268, 197] width 36 height 11
click at [265, 217] on span at bounding box center [267, 215] width 13 height 13
type input "2:00 PM"
click at [316, 263] on span at bounding box center [320, 262] width 48 height 13
click at [222, 241] on input "text" at bounding box center [293, 240] width 186 height 12
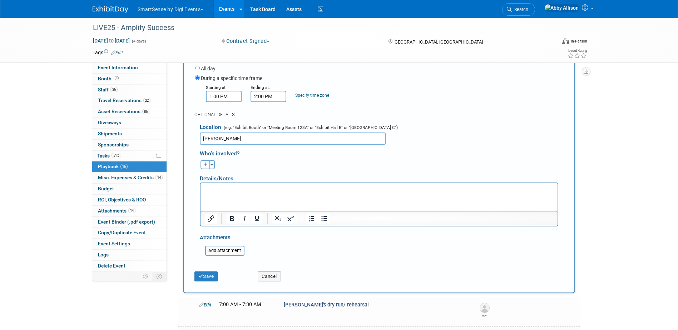
scroll to position [457, 0]
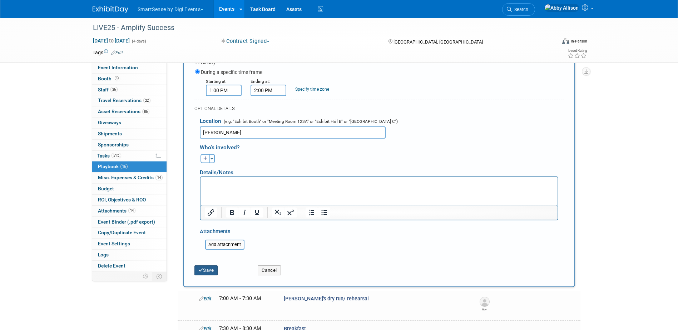
type input "[PERSON_NAME]"
click at [205, 272] on button "Save" at bounding box center [206, 270] width 24 height 10
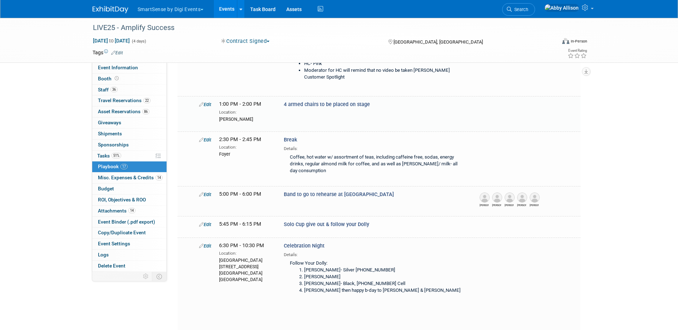
scroll to position [810, 0]
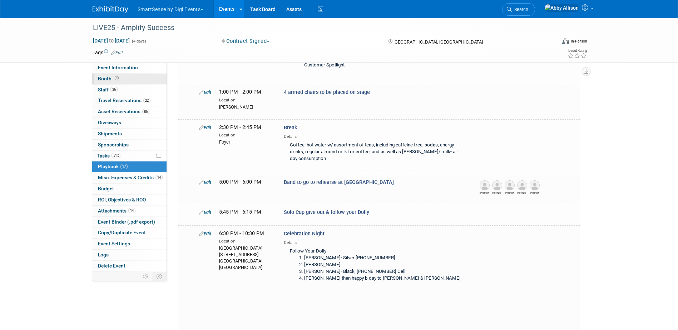
click at [100, 79] on span "Booth" at bounding box center [109, 79] width 22 height 6
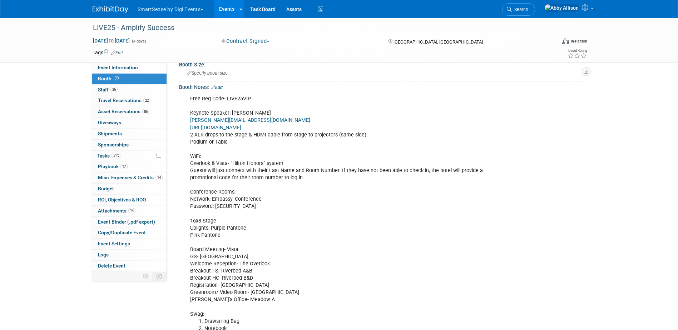
scroll to position [36, 0]
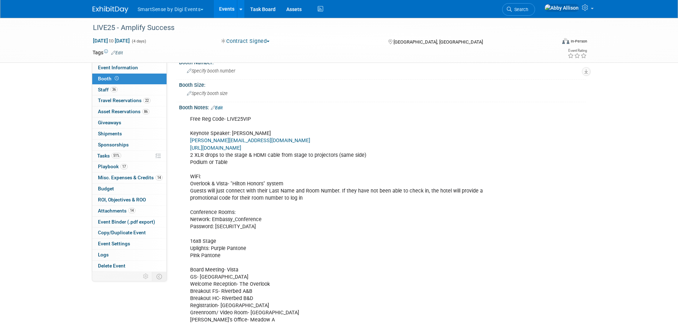
click at [220, 106] on link "Edit" at bounding box center [217, 107] width 12 height 5
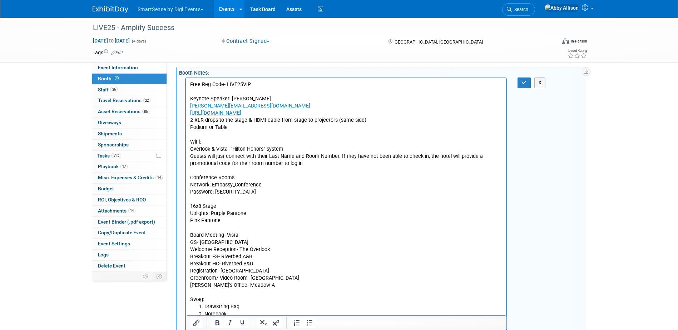
scroll to position [71, 0]
click at [234, 220] on p "Free Reg Code- LIVE25VIP Keynote Speaker: Manley Feinberg Manley@VerticalLesson…" at bounding box center [346, 191] width 312 height 222
click at [251, 211] on p "Free Reg Code- LIVE25VIP Keynote Speaker: Manley Feinberg Manley@VerticalLesson…" at bounding box center [346, 191] width 312 height 222
click at [526, 82] on icon "button" at bounding box center [523, 81] width 5 height 5
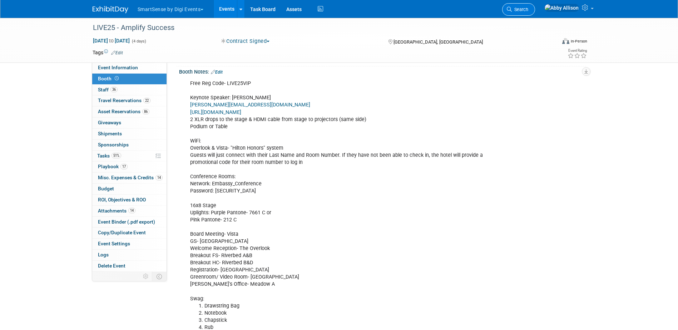
click at [528, 11] on span "Search" at bounding box center [520, 9] width 16 height 5
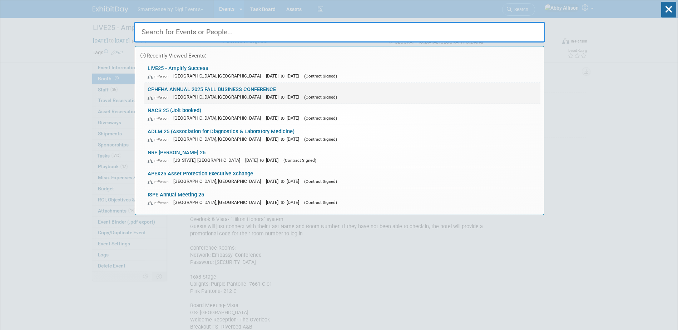
click at [163, 94] on div "In-Person Gatineau, Canada Sep 27, 2025 to Sep 30, 2025 (Contract Signed)" at bounding box center [342, 97] width 389 height 8
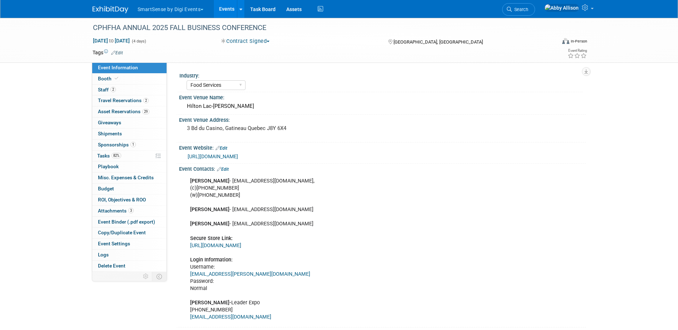
select select "Food Services"
click at [113, 97] on link "2 Travel Reservations 2" at bounding box center [129, 100] width 74 height 11
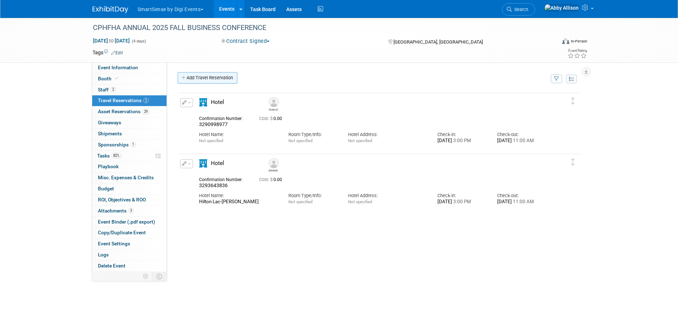
click at [200, 83] on link "Add Travel Reservation" at bounding box center [208, 77] width 60 height 11
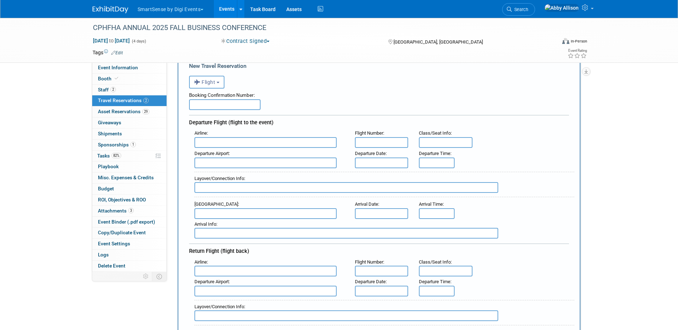
scroll to position [36, 0]
click at [226, 141] on input "text" at bounding box center [265, 142] width 142 height 11
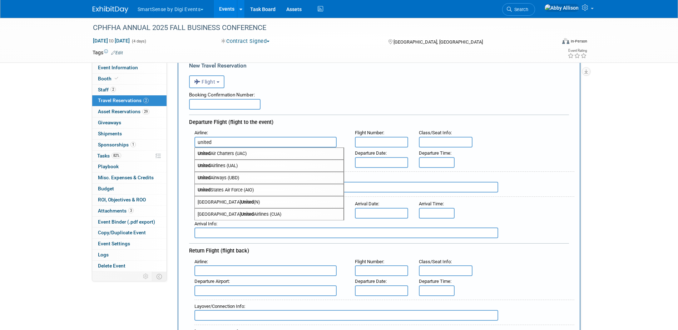
click at [225, 166] on span "United Airlines (UAL)" at bounding box center [269, 165] width 149 height 11
type input "United Airlines (UAL)"
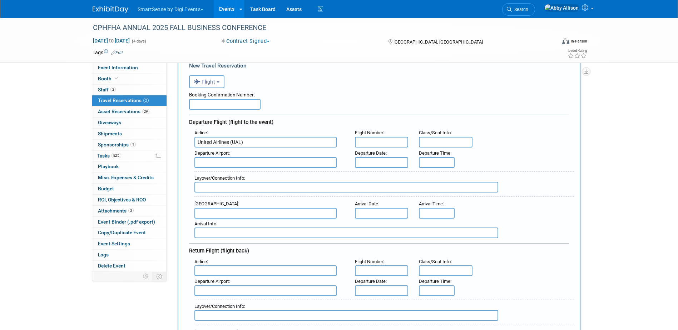
click at [376, 145] on input "text" at bounding box center [382, 142] width 54 height 11
type input "3509"
click at [368, 165] on input "text" at bounding box center [382, 162] width 54 height 11
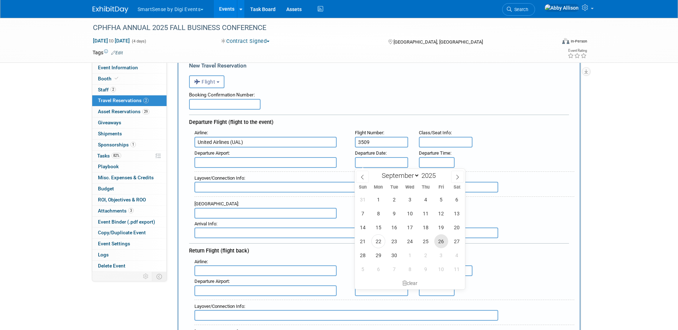
click at [439, 243] on span "26" at bounding box center [441, 241] width 14 height 14
type input "Sep 26, 2025"
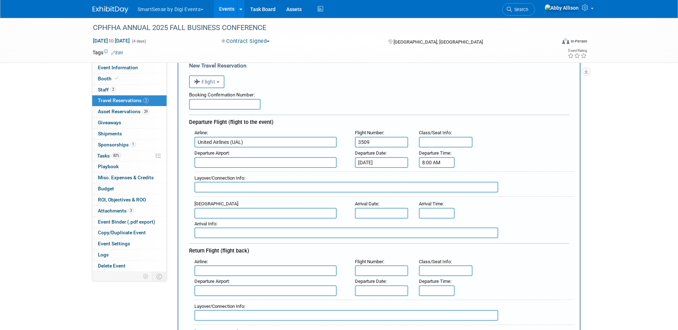
click at [427, 166] on input "8:00 AM" at bounding box center [437, 162] width 36 height 11
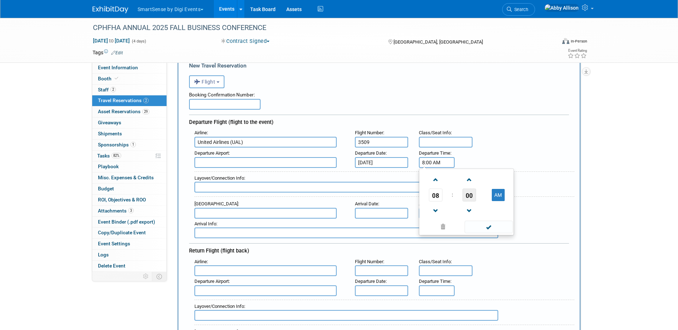
click at [467, 195] on span "00" at bounding box center [469, 195] width 14 height 13
click at [434, 200] on td "20" at bounding box center [432, 199] width 23 height 19
type input "8:20 AM"
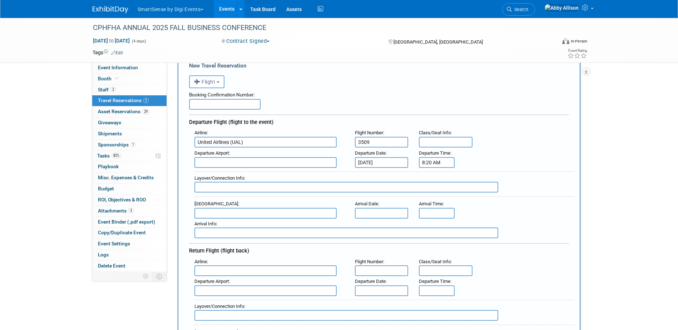
click at [207, 161] on input "text" at bounding box center [265, 162] width 142 height 11
click at [213, 172] on span "SLC - Salt Lake City International Airport" at bounding box center [269, 173] width 149 height 11
type input "SLC - Salt Lake City International Airport"
click at [213, 186] on input "text" at bounding box center [346, 187] width 304 height 11
type input "ORD"
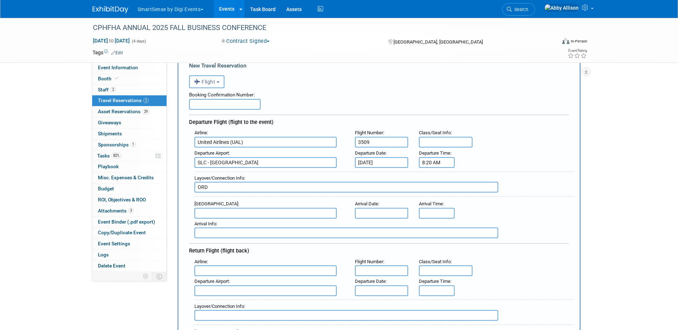
click at [209, 216] on input "text" at bounding box center [265, 213] width 142 height 11
click at [228, 223] on span "YOW - Ottawa Macdonald-Cartier International Airport" at bounding box center [269, 227] width 149 height 17
type input "YOW - Ottawa Macdonald-Cartier International Airport"
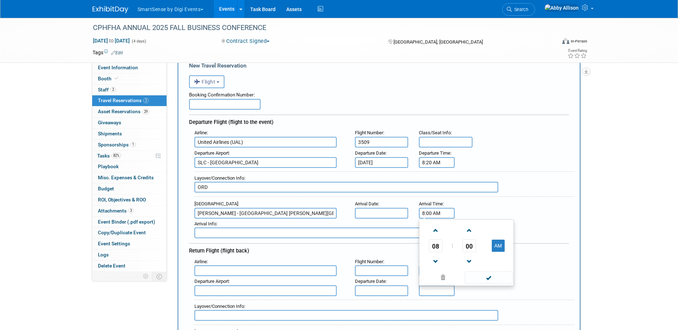
click at [441, 215] on input "8:00 AM" at bounding box center [437, 213] width 36 height 11
click at [436, 244] on span "08" at bounding box center [436, 245] width 14 height 13
click at [455, 254] on td "05" at bounding box center [454, 249] width 23 height 19
click at [468, 248] on span "00" at bounding box center [469, 245] width 14 height 13
click at [453, 234] on td "05" at bounding box center [454, 230] width 23 height 19
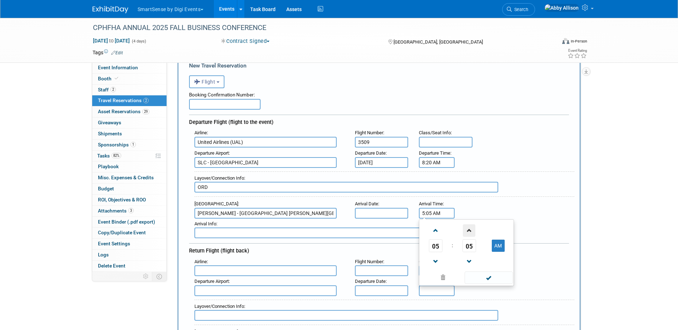
click at [470, 233] on span at bounding box center [469, 230] width 13 height 13
click at [505, 244] on td "AM" at bounding box center [498, 245] width 28 height 13
click at [502, 247] on button "AM" at bounding box center [498, 246] width 13 height 12
type input "5:06 PM"
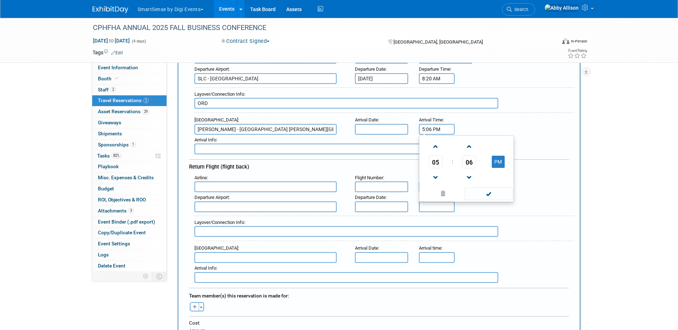
scroll to position [143, 0]
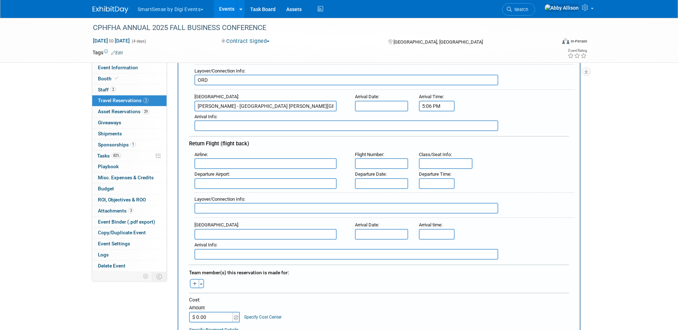
click at [212, 163] on input "text" at bounding box center [265, 163] width 142 height 11
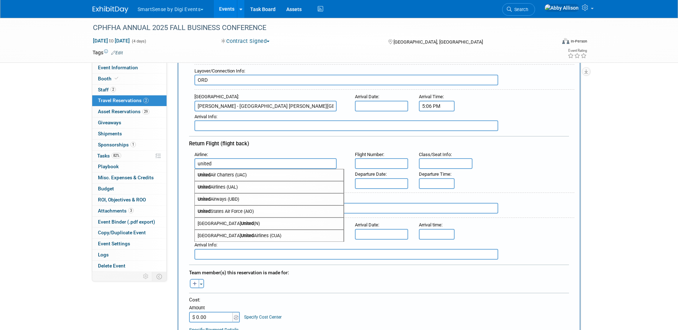
click at [216, 185] on span "United Airlines (UAL)" at bounding box center [269, 187] width 149 height 11
type input "United Airlines (UAL)"
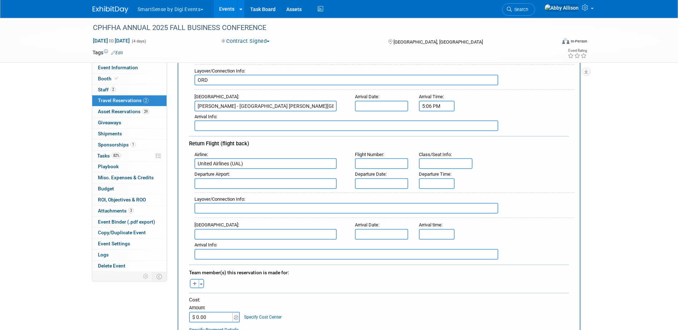
click at [382, 163] on input "text" at bounding box center [382, 163] width 54 height 11
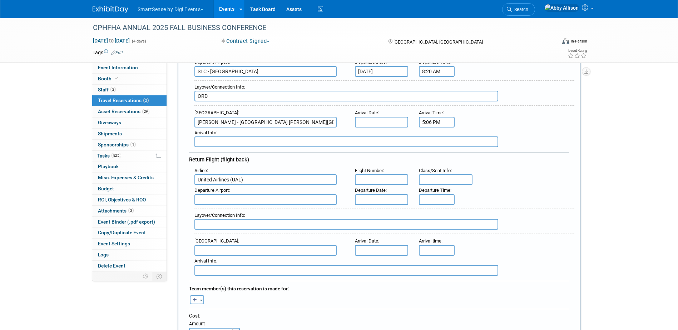
scroll to position [71, 0]
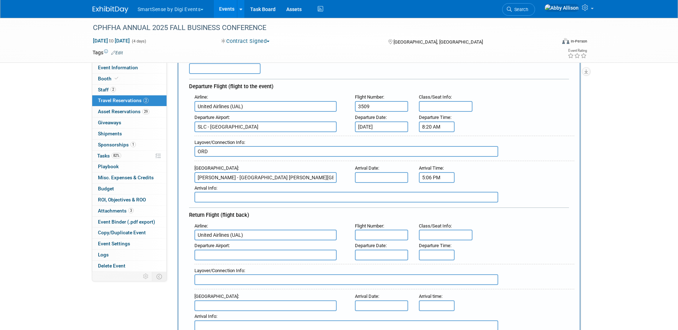
click at [357, 107] on input "3509" at bounding box center [382, 106] width 54 height 11
type input "600/ 3509"
click at [376, 235] on input "text" at bounding box center [382, 235] width 54 height 11
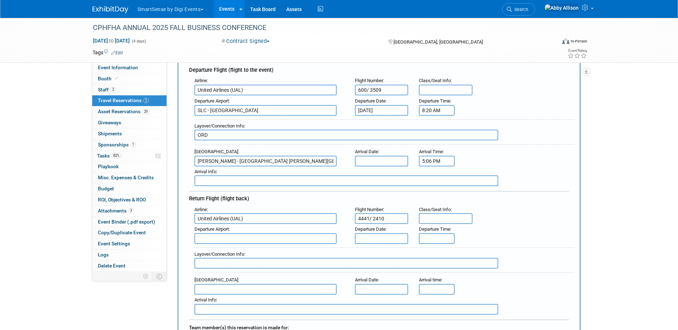
scroll to position [143, 0]
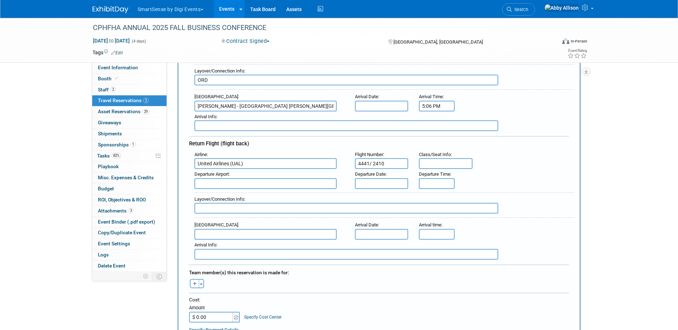
type input "4441/ 2410"
click at [219, 182] on input "text" at bounding box center [265, 183] width 142 height 11
click at [228, 194] on span "YOW - Ottawa Macdonald-Cartier International Airport" at bounding box center [269, 197] width 149 height 17
type input "YOW - Ottawa Macdonald-Cartier International Airport"
click at [373, 183] on input "text" at bounding box center [382, 183] width 54 height 11
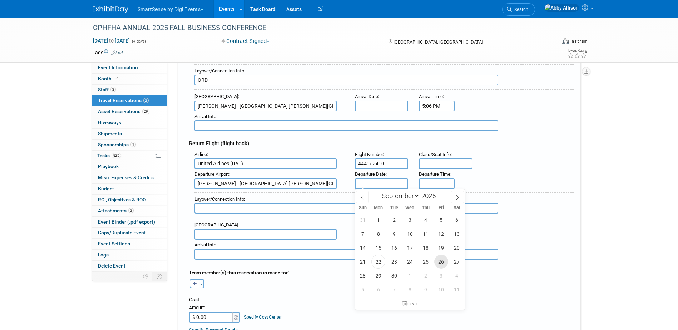
click at [441, 259] on span "26" at bounding box center [441, 262] width 14 height 14
type input "Sep 26, 2025"
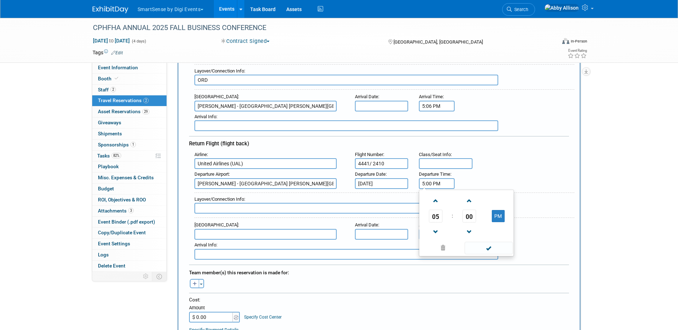
click at [437, 183] on input "5:00 PM" at bounding box center [437, 183] width 36 height 11
click at [435, 218] on span "05" at bounding box center [436, 216] width 14 height 13
click at [480, 202] on td "02" at bounding box center [477, 201] width 23 height 19
click at [468, 217] on span "00" at bounding box center [469, 216] width 14 height 13
click at [450, 238] on td "45" at bounding box center [454, 239] width 23 height 19
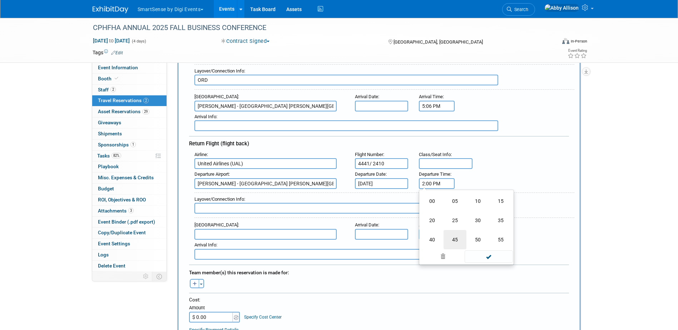
type input "2:45 PM"
click at [480, 249] on span at bounding box center [489, 248] width 48 height 13
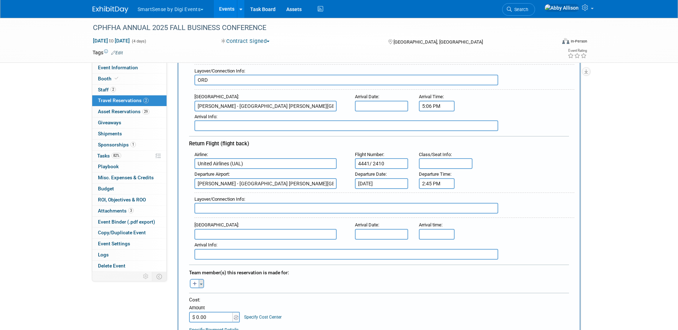
click at [203, 284] on button "Toggle Dropdown" at bounding box center [201, 283] width 5 height 9
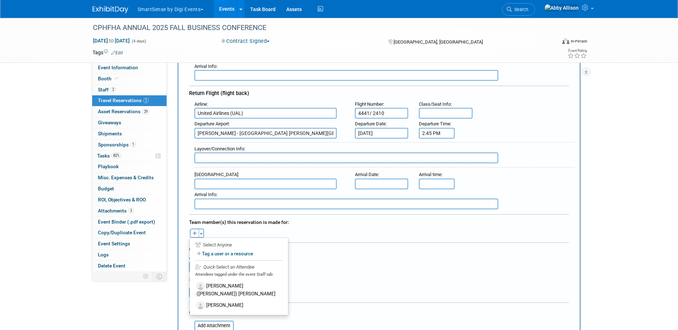
scroll to position [214, 0]
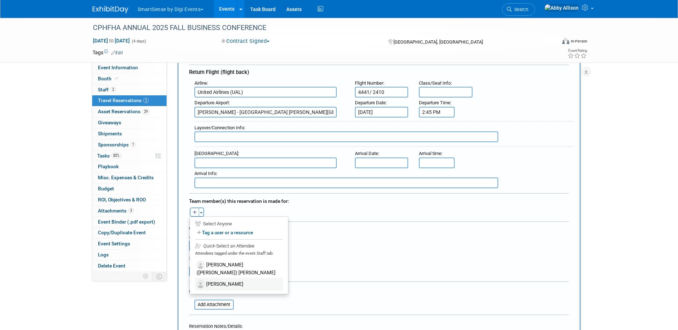
click at [223, 278] on label "[PERSON_NAME]" at bounding box center [239, 284] width 88 height 13
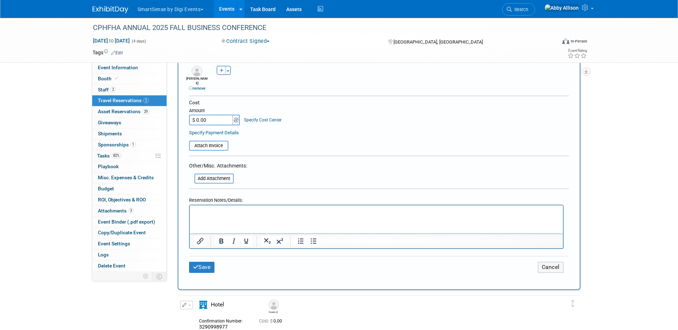
scroll to position [357, 0]
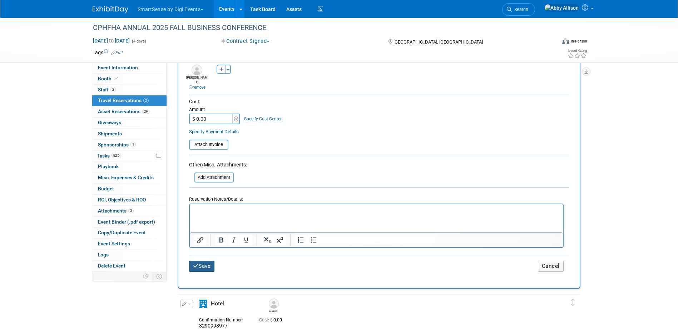
click at [211, 261] on button "Save" at bounding box center [202, 266] width 26 height 11
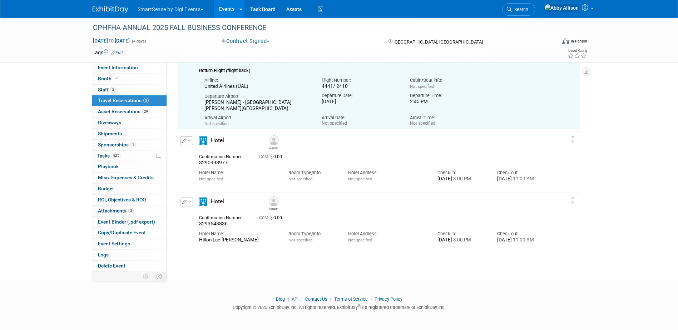
scroll to position [150, 0]
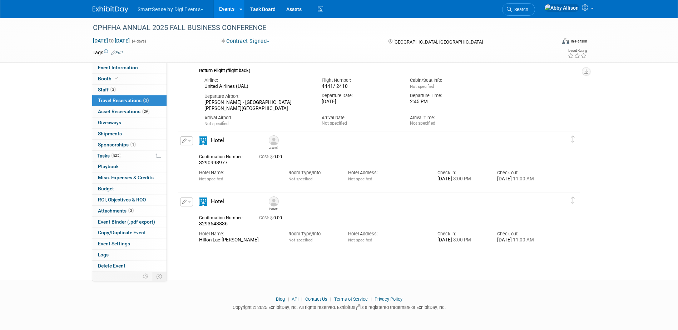
click at [189, 140] on span "button" at bounding box center [189, 140] width 3 height 1
click at [209, 150] on button "Edit Reservation" at bounding box center [210, 153] width 60 height 10
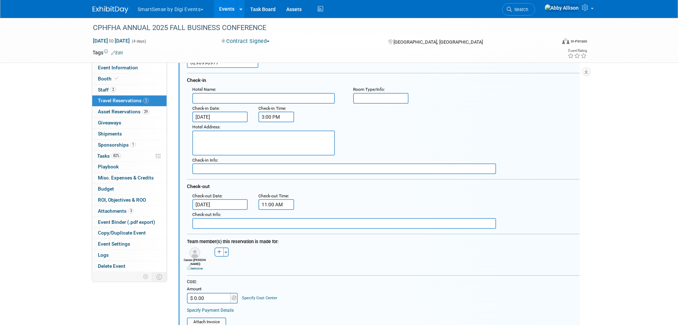
scroll to position [272, 0]
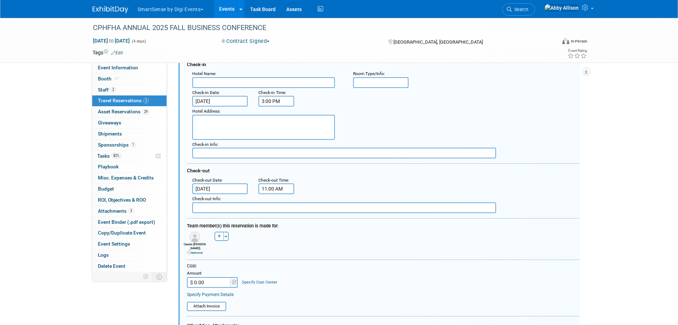
click at [197, 253] on link "remove" at bounding box center [194, 252] width 15 height 4
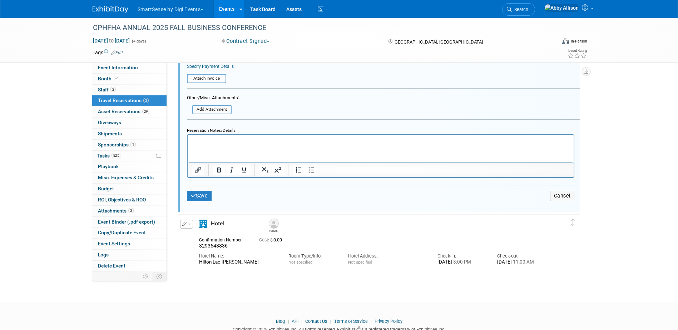
scroll to position [508, 0]
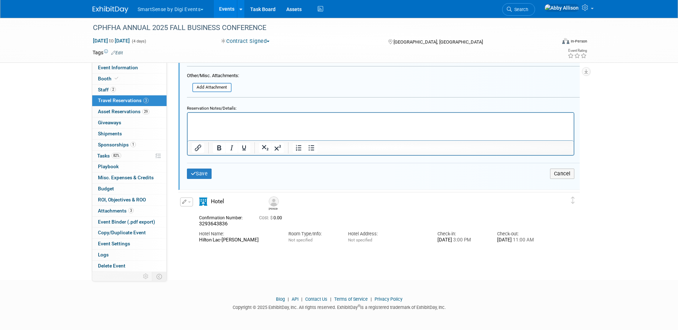
click at [222, 121] on p "Rich Text Area. Press ALT-0 for help." at bounding box center [381, 118] width 378 height 7
click at [204, 172] on button "Save" at bounding box center [199, 174] width 25 height 10
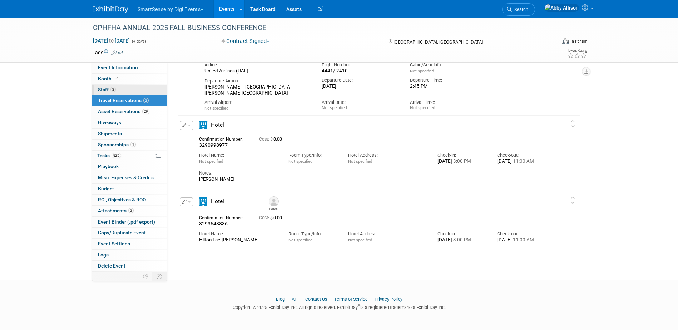
scroll to position [0, 0]
click at [108, 89] on span "Staff 2" at bounding box center [107, 90] width 18 height 6
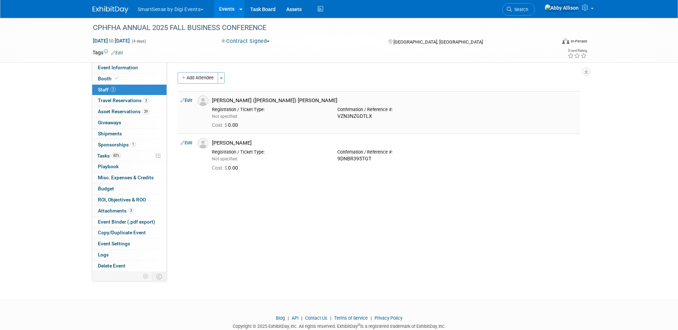
click at [189, 100] on link "Edit" at bounding box center [186, 100] width 12 height 5
select select "2166be26-ace5-4fb4-a3ea-c4e036695cbd"
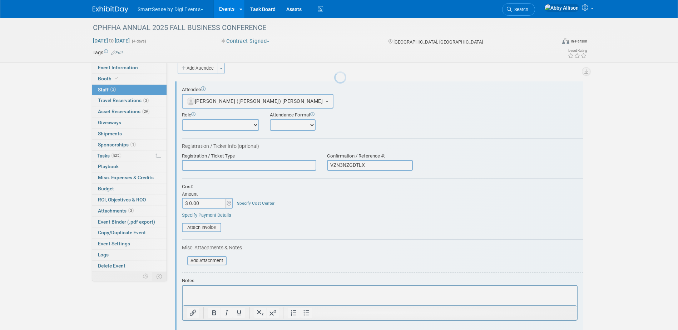
scroll to position [10, 0]
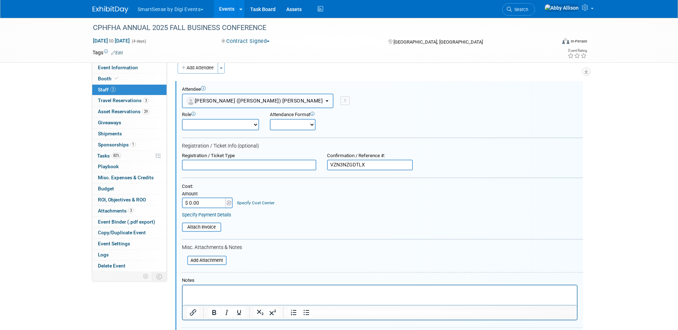
click at [299, 102] on button "[PERSON_NAME] ([PERSON_NAME]) [PERSON_NAME]" at bounding box center [258, 101] width 152 height 15
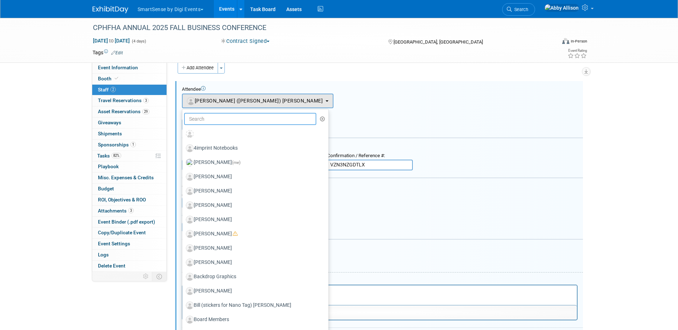
click at [270, 118] on input "text" at bounding box center [250, 119] width 133 height 12
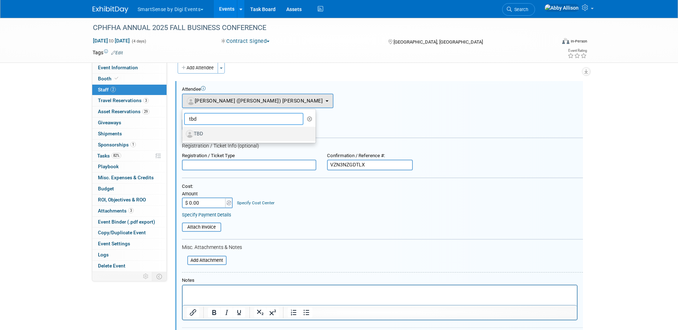
type input "tbd"
click at [271, 134] on label "TBD" at bounding box center [247, 133] width 123 height 11
click at [183, 134] on input "TBD" at bounding box center [181, 133] width 5 height 5
select select "6da6030a-9959-44e1-93d7-7cc745385c53"
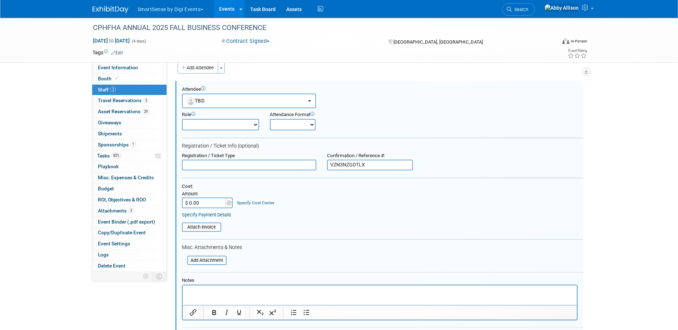
click at [207, 294] on p "Rich Text Area. Press ALT-0 for help." at bounding box center [380, 291] width 386 height 7
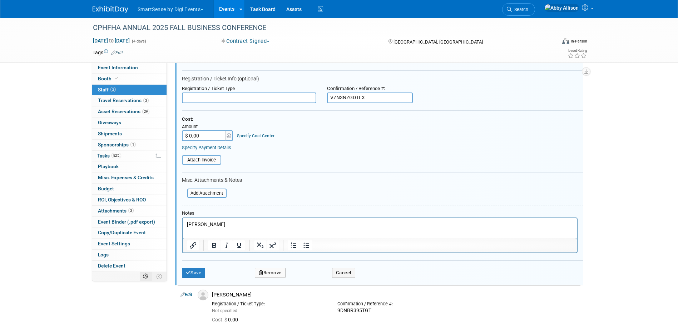
scroll to position [81, 0]
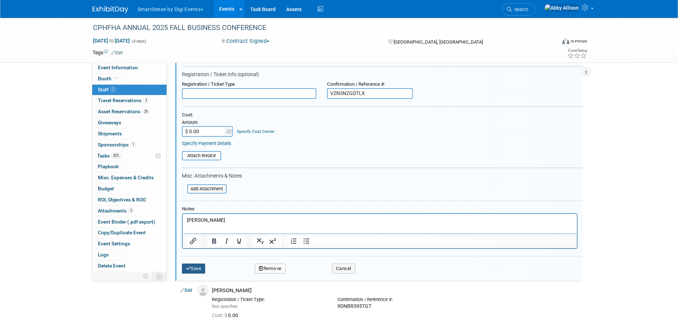
click at [198, 270] on button "Save" at bounding box center [194, 269] width 24 height 10
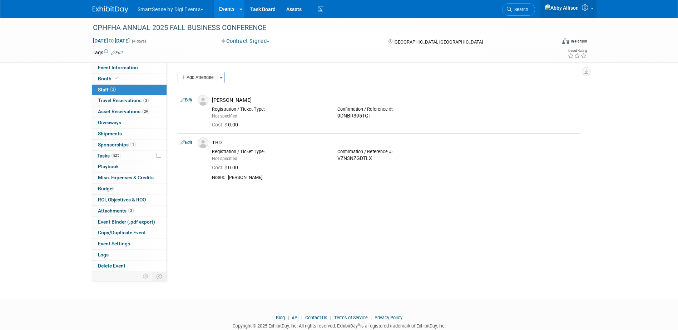
scroll to position [0, 0]
click at [535, 6] on link "Search" at bounding box center [518, 9] width 33 height 13
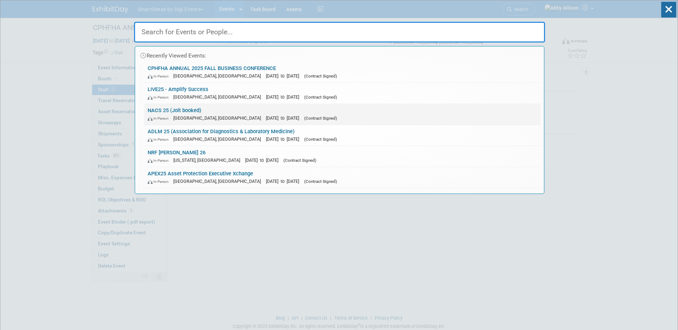
click at [177, 107] on link "NACS 25 (Jolt booked) In-Person Chicago, IL Oct 15, 2025 to Oct 17, 2025 (Contr…" at bounding box center [342, 114] width 396 height 21
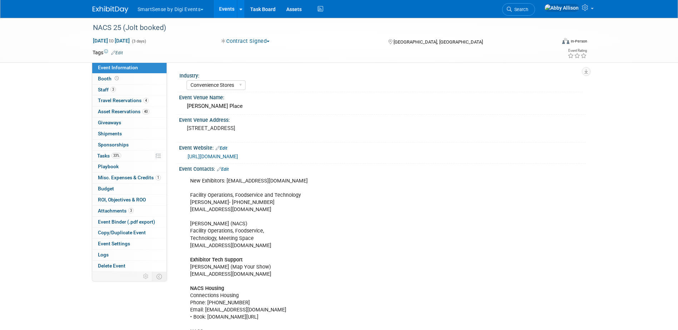
select select "Convenience Stores"
click at [125, 98] on span "Travel Reservations 4" at bounding box center [123, 101] width 51 height 6
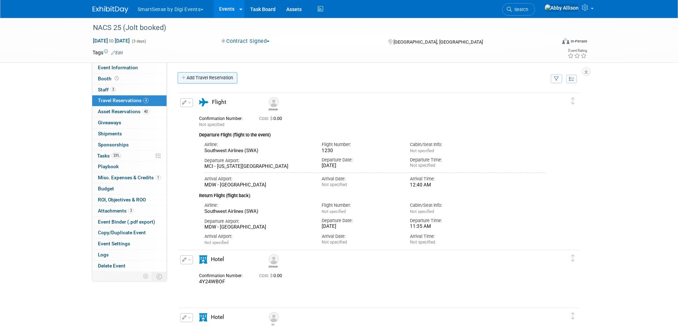
click at [205, 78] on link "Add Travel Reservation" at bounding box center [208, 77] width 60 height 11
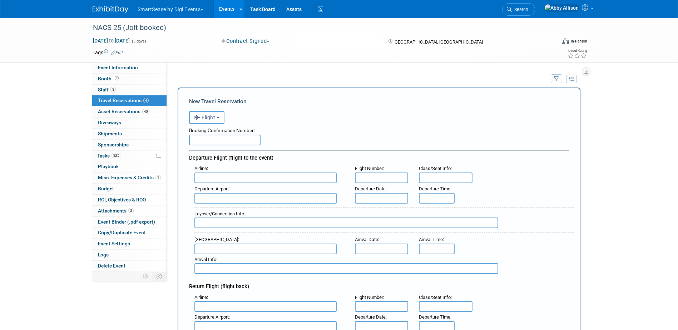
click at [213, 180] on input "text" at bounding box center [265, 178] width 142 height 11
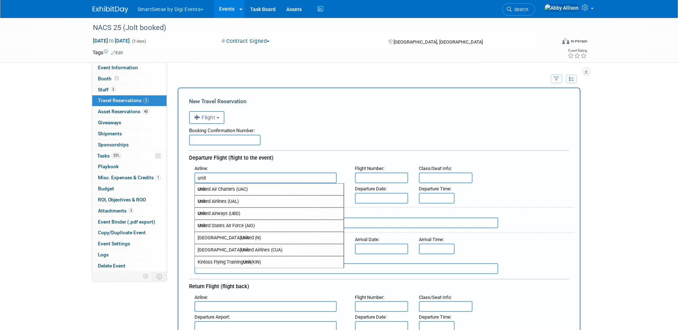
click at [212, 202] on span "Unit ed Airlines (UAL)" at bounding box center [269, 201] width 149 height 11
type input "United Airlines (UAL)"
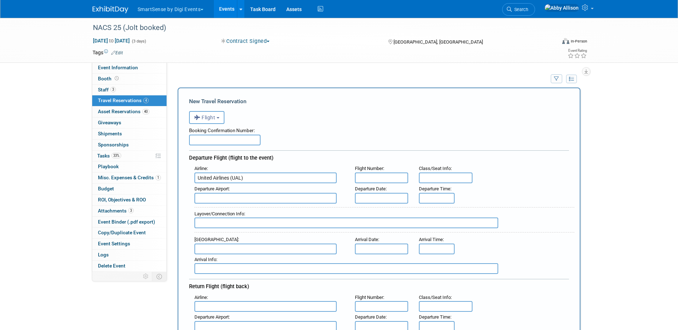
click at [368, 180] on input "text" at bounding box center [382, 178] width 54 height 11
type input "2231"
click at [300, 199] on input "text" at bounding box center [265, 198] width 142 height 11
click at [279, 209] on span "SLC - Salt Lake City International Airport" at bounding box center [269, 209] width 149 height 11
type input "SLC - Salt Lake City International Airport"
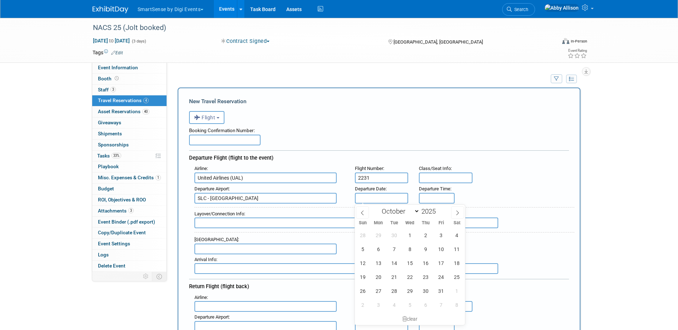
click at [386, 194] on input "text" at bounding box center [382, 198] width 54 height 11
click at [396, 266] on span "14" at bounding box center [394, 263] width 14 height 14
type input "Oct 14, 2025"
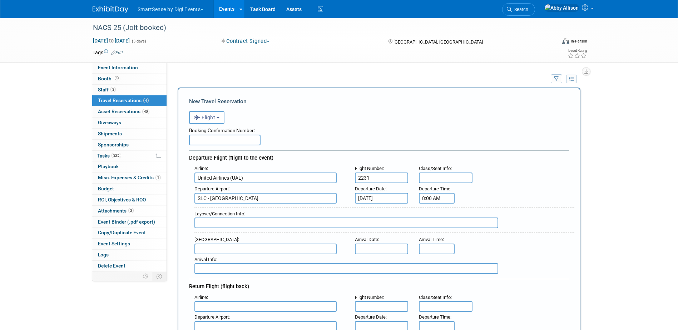
click at [426, 196] on input "8:00 AM" at bounding box center [437, 198] width 36 height 11
click at [436, 229] on span "08" at bounding box center [436, 230] width 14 height 13
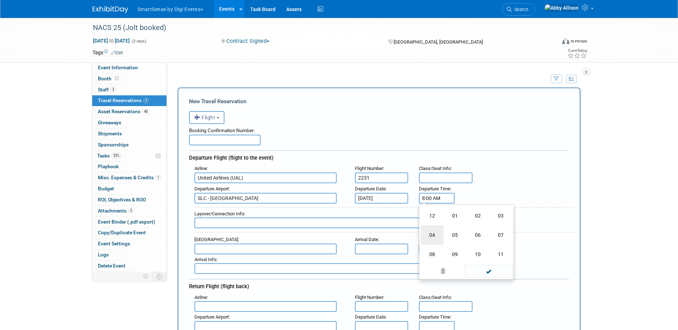
click at [428, 234] on td "04" at bounding box center [432, 234] width 23 height 19
click at [467, 233] on span "00" at bounding box center [469, 230] width 14 height 13
click at [483, 220] on td "10" at bounding box center [477, 215] width 23 height 19
click at [469, 243] on span at bounding box center [469, 246] width 13 height 13
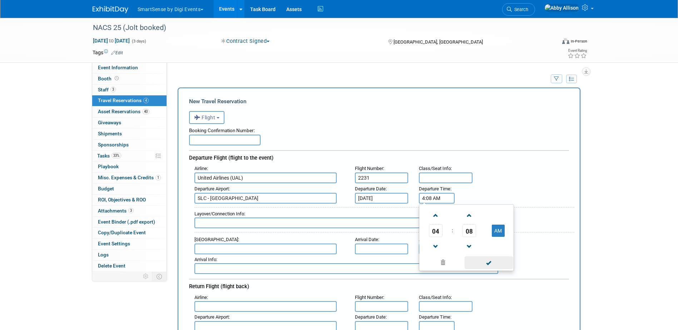
click at [476, 261] on span at bounding box center [489, 263] width 48 height 13
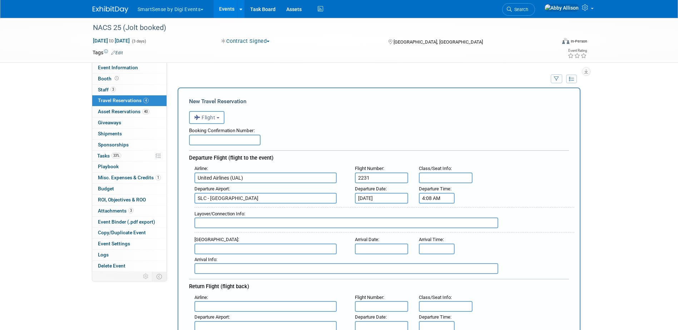
click at [431, 186] on div "Departure Time :" at bounding box center [436, 189] width 34 height 8
click at [431, 200] on input "4:08 AM" at bounding box center [437, 198] width 36 height 11
click at [496, 232] on button "AM" at bounding box center [498, 231] width 13 height 12
type input "4:08 PM"
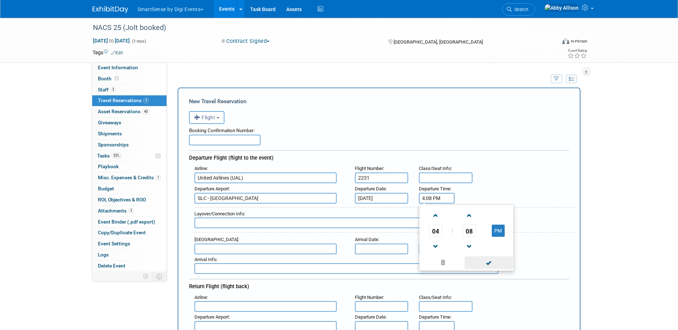
click at [490, 265] on span at bounding box center [489, 263] width 48 height 13
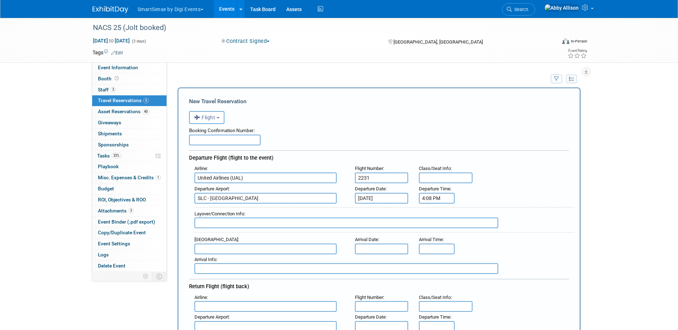
click at [198, 250] on input "text" at bounding box center [265, 249] width 142 height 11
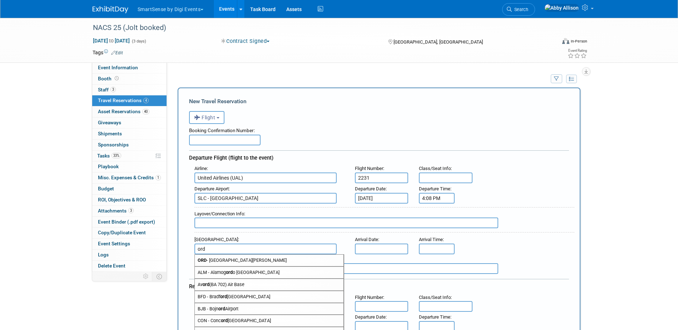
click at [243, 258] on span "ORD - Chicago O'Hare International Airport" at bounding box center [269, 260] width 149 height 11
type input "ORD - Chicago O&#39;Hare International Airport"
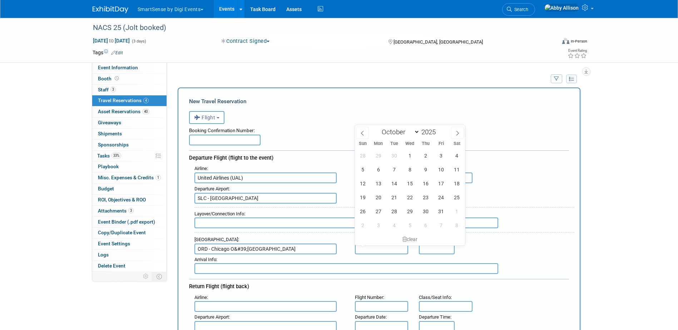
click at [372, 247] on input "text" at bounding box center [382, 249] width 54 height 11
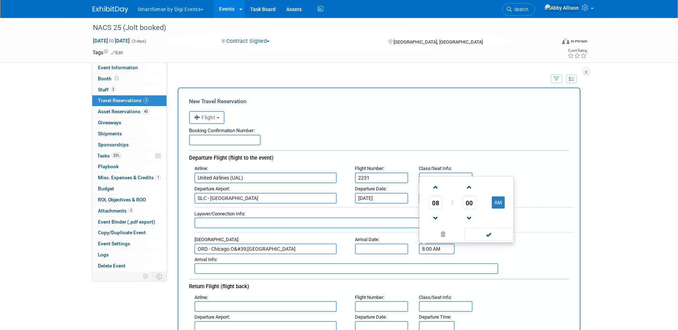
click at [428, 251] on input "8:00 AM" at bounding box center [437, 249] width 36 height 11
click at [472, 198] on span "00" at bounding box center [469, 202] width 14 height 13
click at [455, 197] on td "25" at bounding box center [454, 198] width 23 height 19
click at [496, 198] on button "AM" at bounding box center [498, 203] width 13 height 12
type input "8:25 PM"
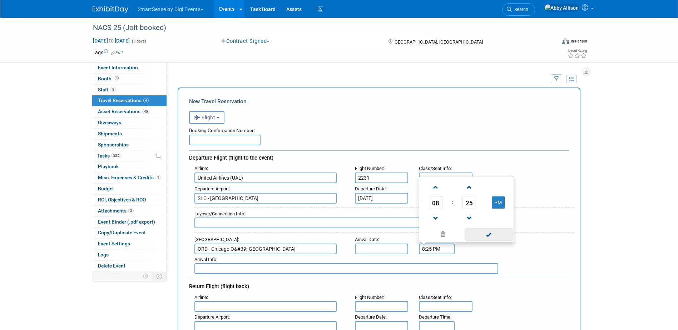
click at [481, 237] on span at bounding box center [489, 234] width 48 height 13
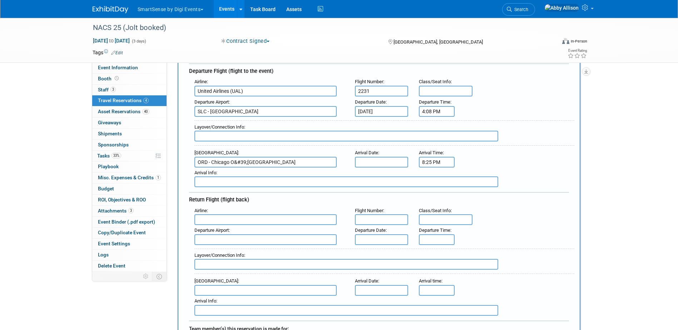
scroll to position [107, 0]
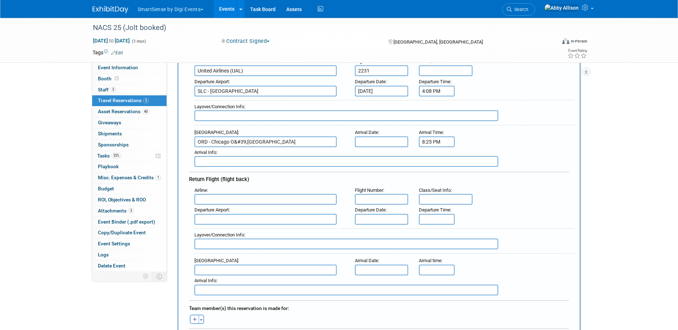
click at [239, 203] on input "text" at bounding box center [265, 199] width 142 height 11
click at [262, 199] on input "text" at bounding box center [265, 199] width 142 height 11
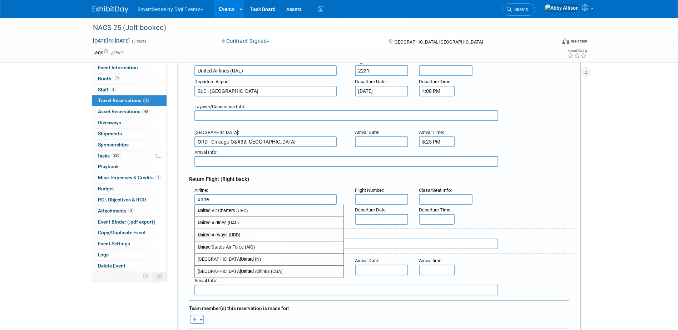
click at [251, 224] on span "Unite d Airlines (UAL)" at bounding box center [269, 222] width 149 height 11
type input "United Airlines (UAL)"
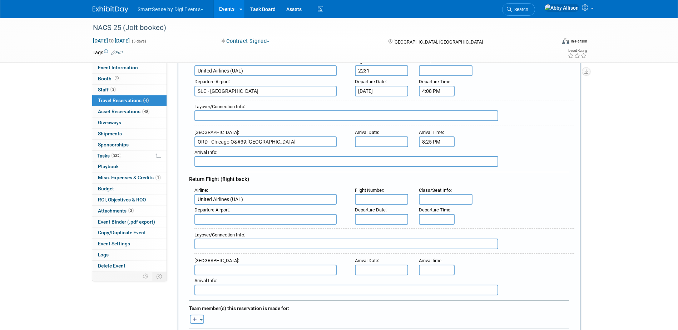
click at [374, 197] on input "text" at bounding box center [382, 199] width 54 height 11
click at [378, 195] on input "text" at bounding box center [382, 199] width 54 height 11
type input "303"
click at [305, 223] on input "text" at bounding box center [265, 219] width 142 height 11
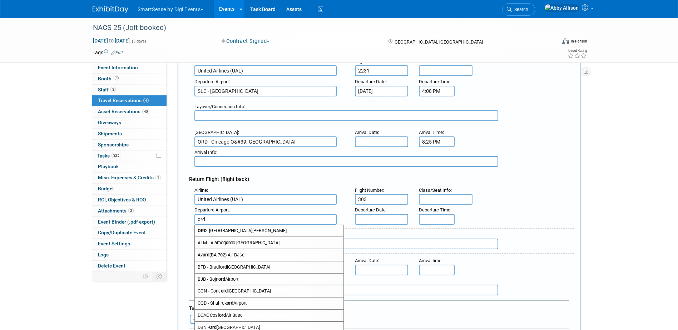
click at [234, 233] on span "ORD - Chicago O'Hare International Airport" at bounding box center [269, 230] width 149 height 11
type input "ORD - Chicago O&#39;Hare International Airport"
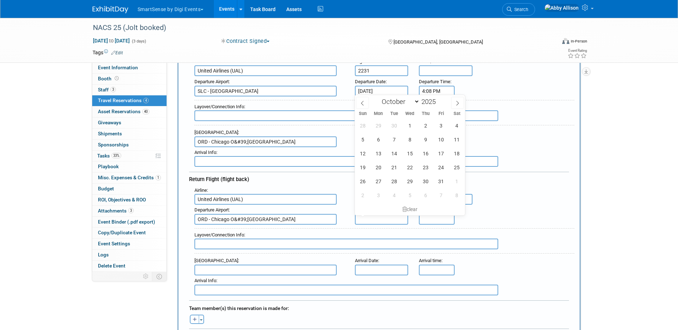
click at [373, 219] on input "text" at bounding box center [382, 219] width 54 height 11
click at [442, 157] on span "17" at bounding box center [441, 153] width 14 height 14
type input "Oct 17, 2025"
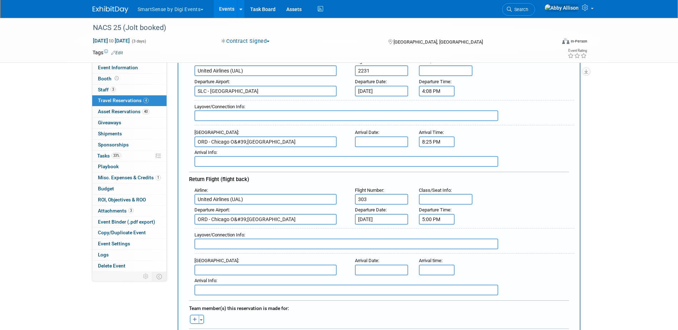
click at [425, 218] on input "5:00 PM" at bounding box center [437, 219] width 36 height 11
click at [434, 253] on span "05" at bounding box center [436, 251] width 14 height 13
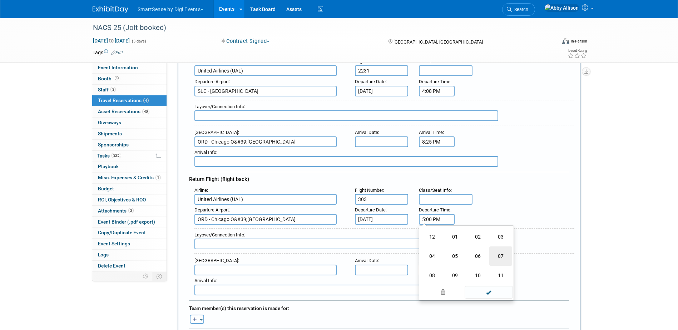
click at [500, 259] on td "07" at bounding box center [500, 256] width 23 height 19
click at [472, 250] on span "00" at bounding box center [469, 251] width 14 height 13
click at [477, 274] on td "50" at bounding box center [477, 275] width 23 height 19
type input "7:50 PM"
click at [477, 285] on span at bounding box center [489, 284] width 48 height 13
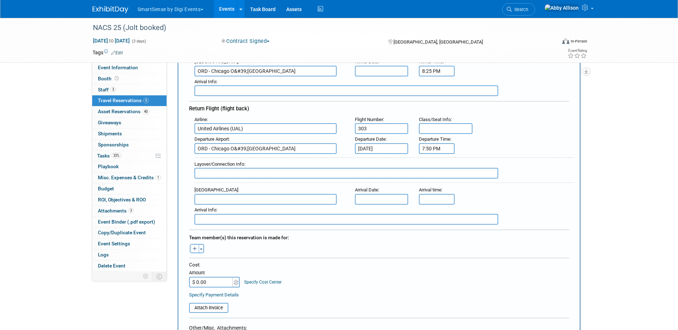
scroll to position [179, 0]
click at [200, 248] on span "button" at bounding box center [201, 248] width 3 height 1
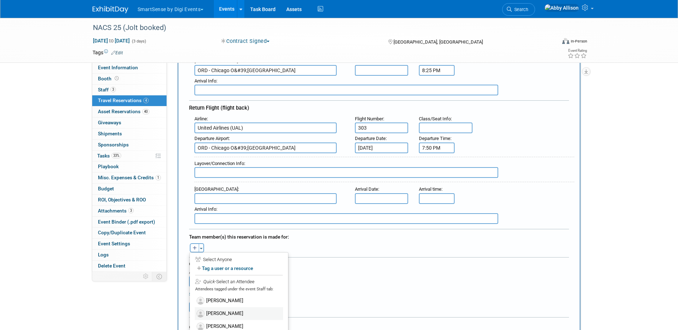
click at [215, 315] on label "[PERSON_NAME]" at bounding box center [239, 313] width 88 height 13
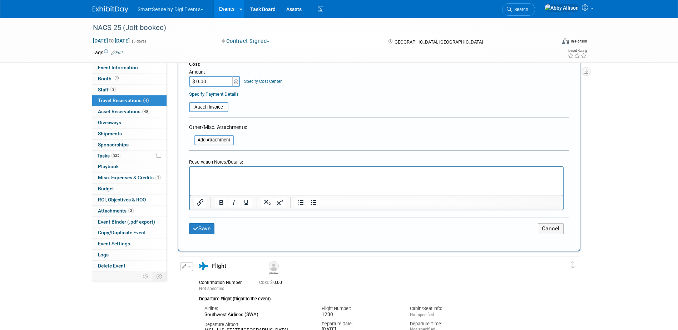
scroll to position [393, 0]
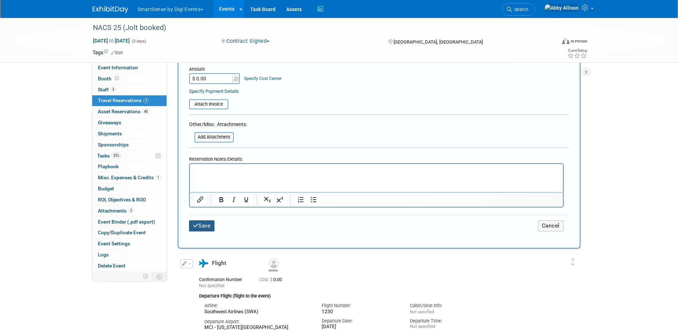
click at [203, 227] on button "Save" at bounding box center [202, 225] width 26 height 11
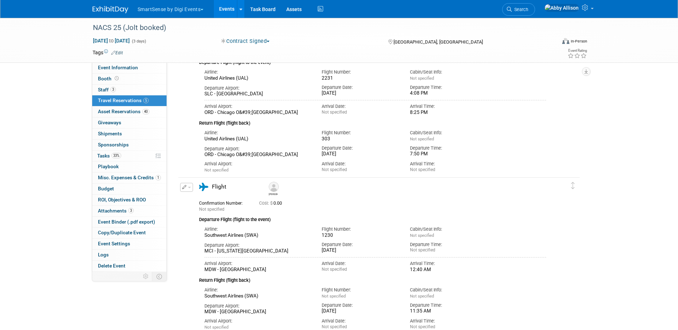
scroll to position [71, 0]
click at [119, 69] on span "Event Information" at bounding box center [118, 68] width 40 height 6
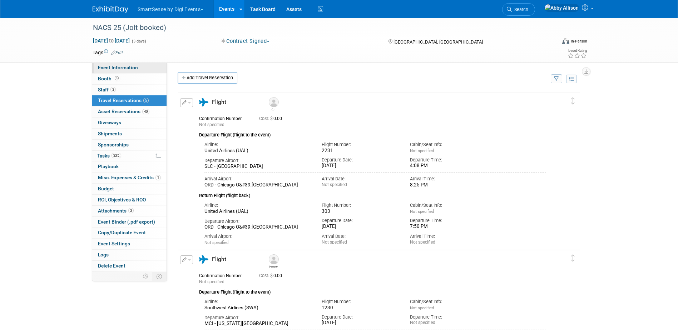
select select "Convenience Stores"
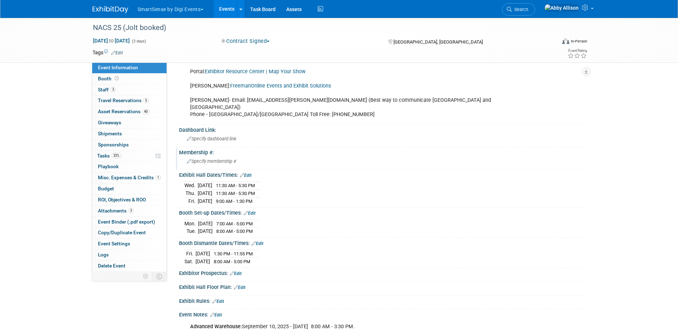
scroll to position [322, 0]
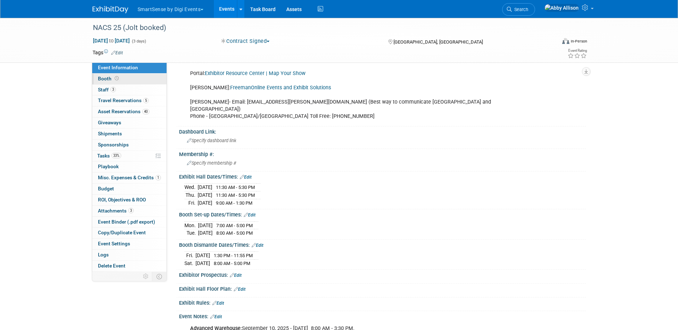
click at [106, 81] on link "Booth" at bounding box center [129, 79] width 74 height 11
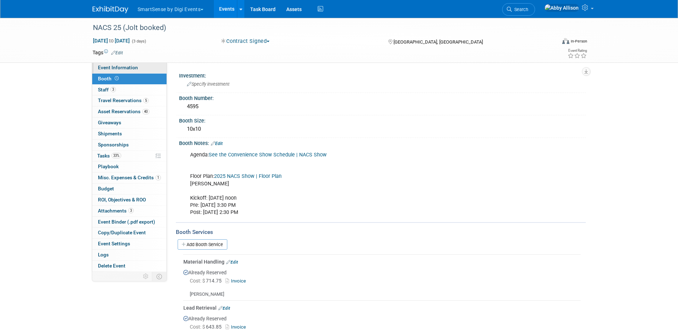
click at [123, 66] on span "Event Information" at bounding box center [118, 68] width 40 height 6
select select "Convenience Stores"
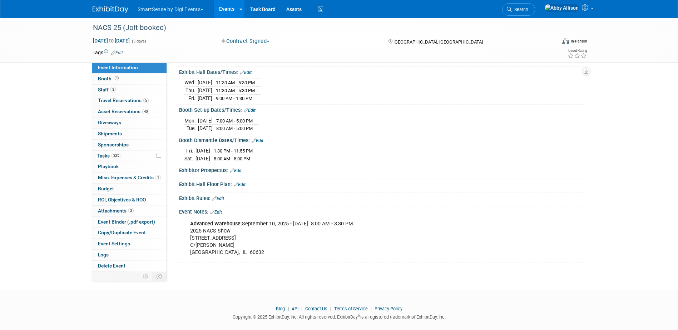
scroll to position [427, 0]
click at [528, 10] on span "Search" at bounding box center [520, 9] width 16 height 5
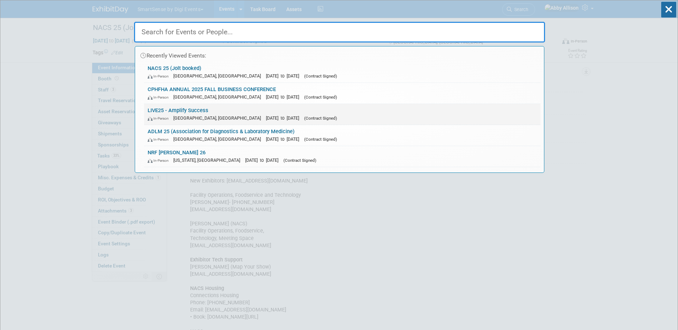
click at [158, 112] on link "LIVE25 - Amplify Success In-Person Nashville, TN Oct 21, 2025 to Oct 24, 2025 (…" at bounding box center [342, 114] width 396 height 21
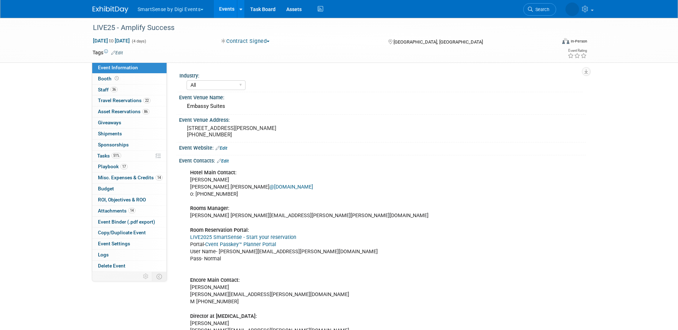
select select "All"
click at [105, 79] on span "Booth" at bounding box center [109, 79] width 22 height 6
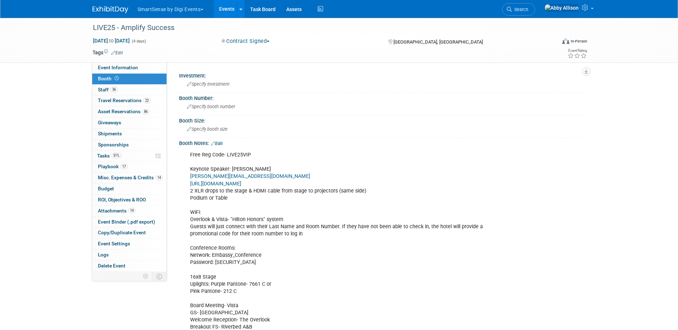
click at [222, 143] on link "Edit" at bounding box center [217, 143] width 12 height 5
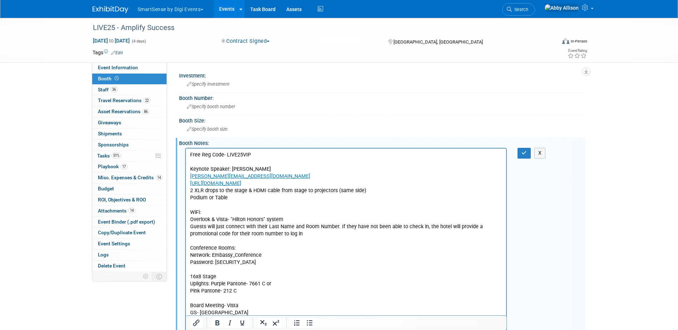
click at [279, 281] on p "Free Reg Code- LIVE25VIP Keynote Speaker: [PERSON_NAME][EMAIL_ADDRESS][DOMAIN_N…" at bounding box center [346, 263] width 312 height 222
drag, startPoint x: 243, startPoint y: 289, endPoint x: 190, endPoint y: 282, distance: 53.5
click at [190, 282] on p "Free Reg Code- LIVE25VIP Keynote Speaker: [PERSON_NAME][EMAIL_ADDRESS][DOMAIN_N…" at bounding box center [346, 263] width 312 height 222
copy p "Uplights: Purple Pantone- 7661 C or 7671 Pink Pantone- 212 C"
click at [522, 157] on button "button" at bounding box center [523, 153] width 13 height 10
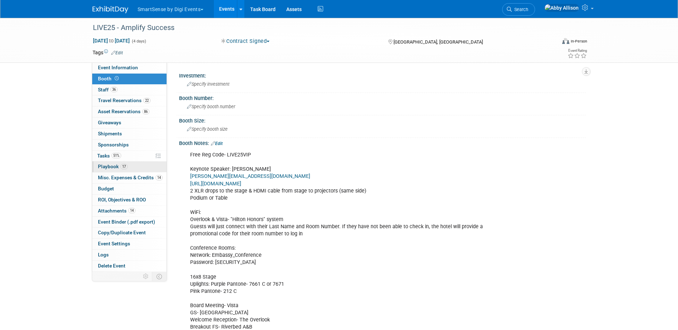
click at [100, 164] on span "Playbook 17" at bounding box center [113, 167] width 30 height 6
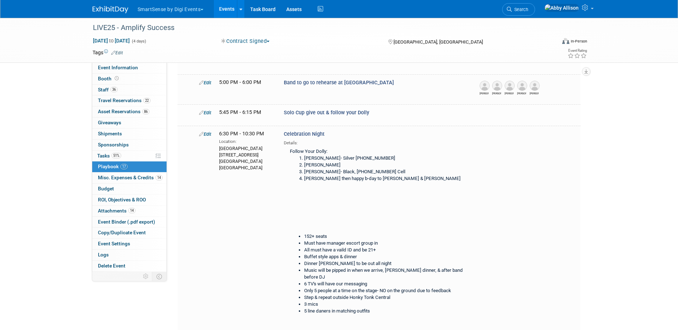
scroll to position [929, 0]
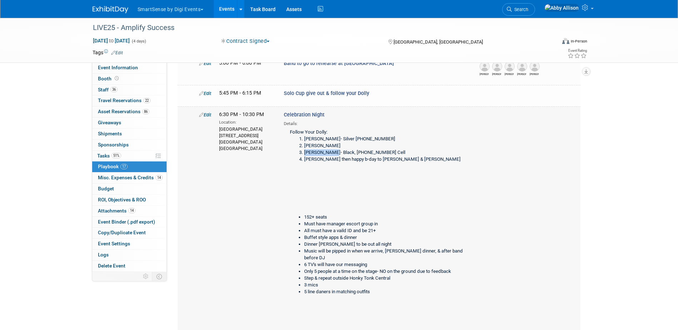
drag, startPoint x: 328, startPoint y: 157, endPoint x: 304, endPoint y: 158, distance: 24.0
click at [304, 156] on li "[PERSON_NAME]- Black, [PHONE_NUMBER] Cell" at bounding box center [384, 152] width 160 height 7
copy li "[PERSON_NAME]"
